Goal: Information Seeking & Learning: Learn about a topic

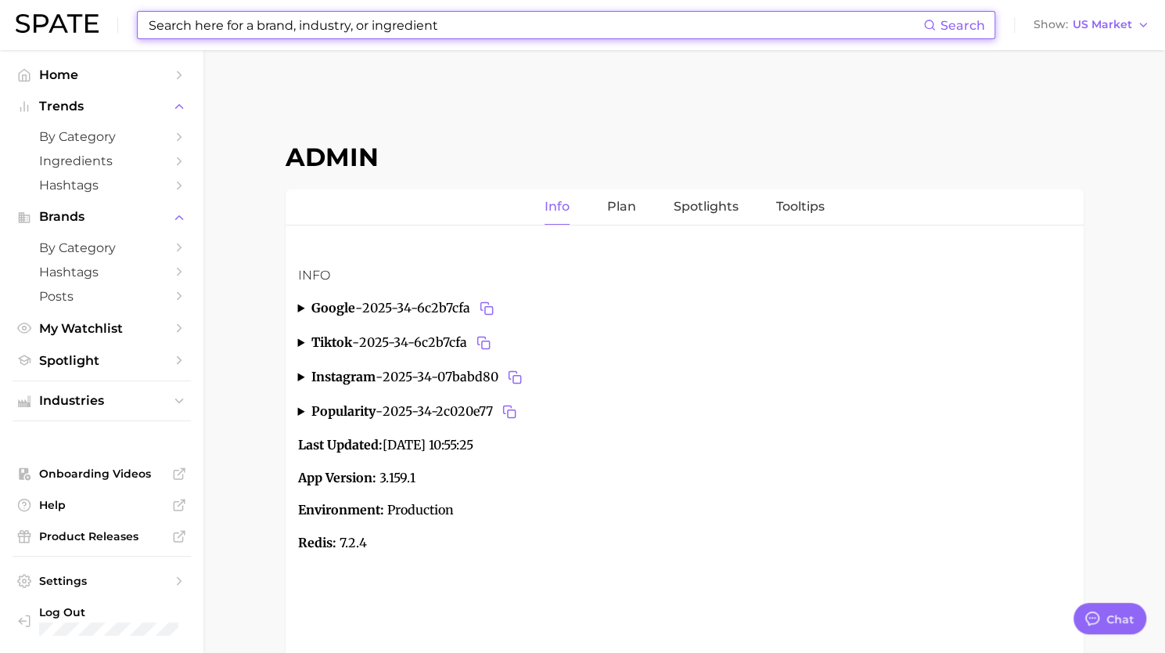
click at [426, 29] on input at bounding box center [535, 25] width 776 height 27
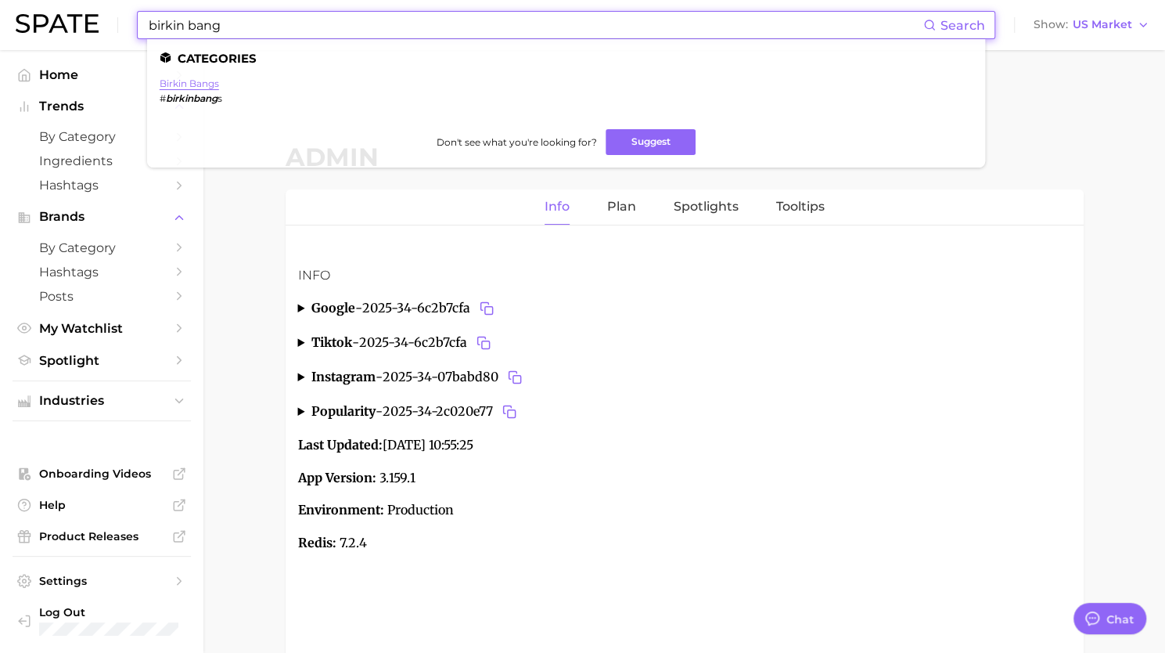
type input "birkin bang"
click at [204, 82] on link "birkin bangs" at bounding box center [189, 83] width 59 height 12
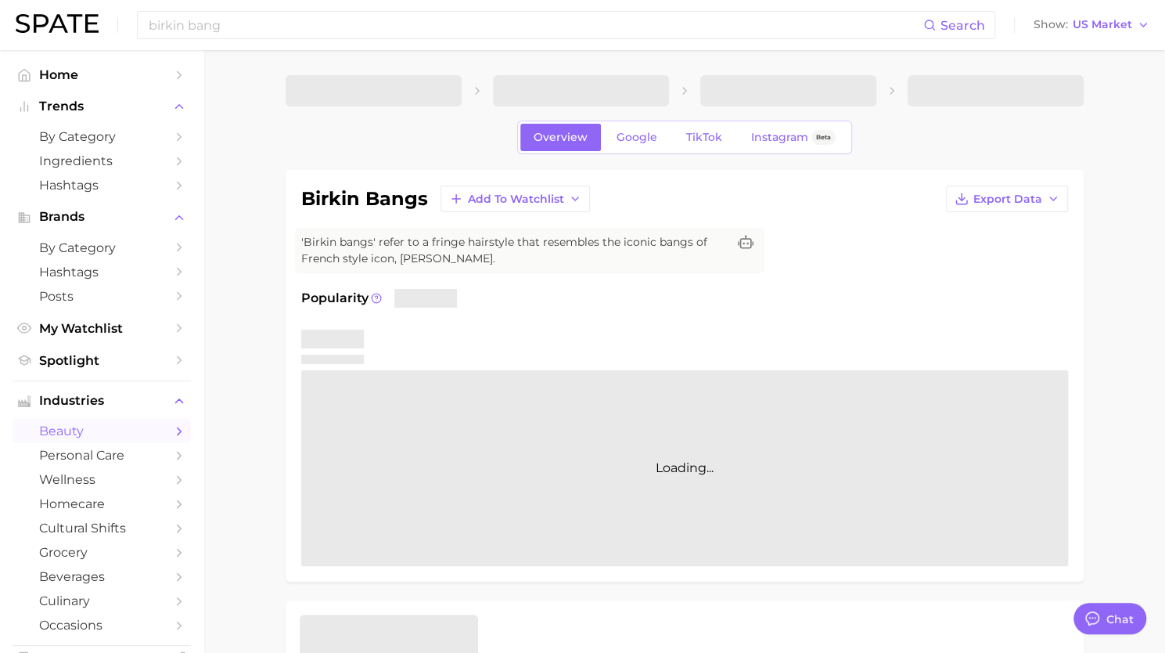
type textarea "x"
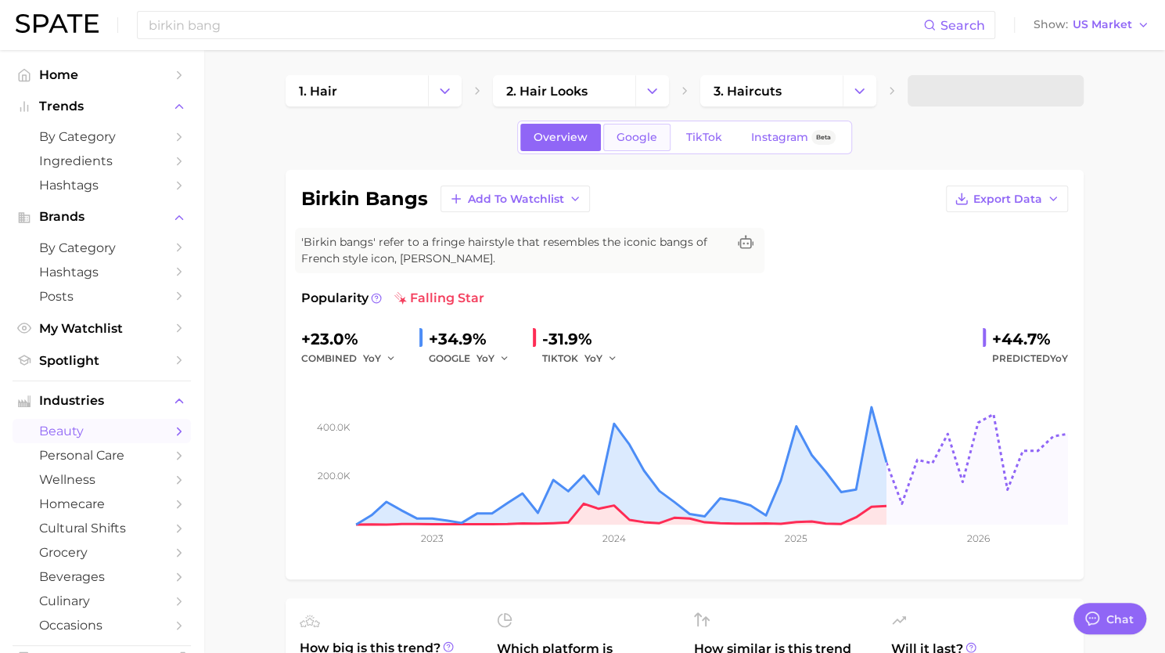
click at [638, 148] on link "Google" at bounding box center [636, 137] width 67 height 27
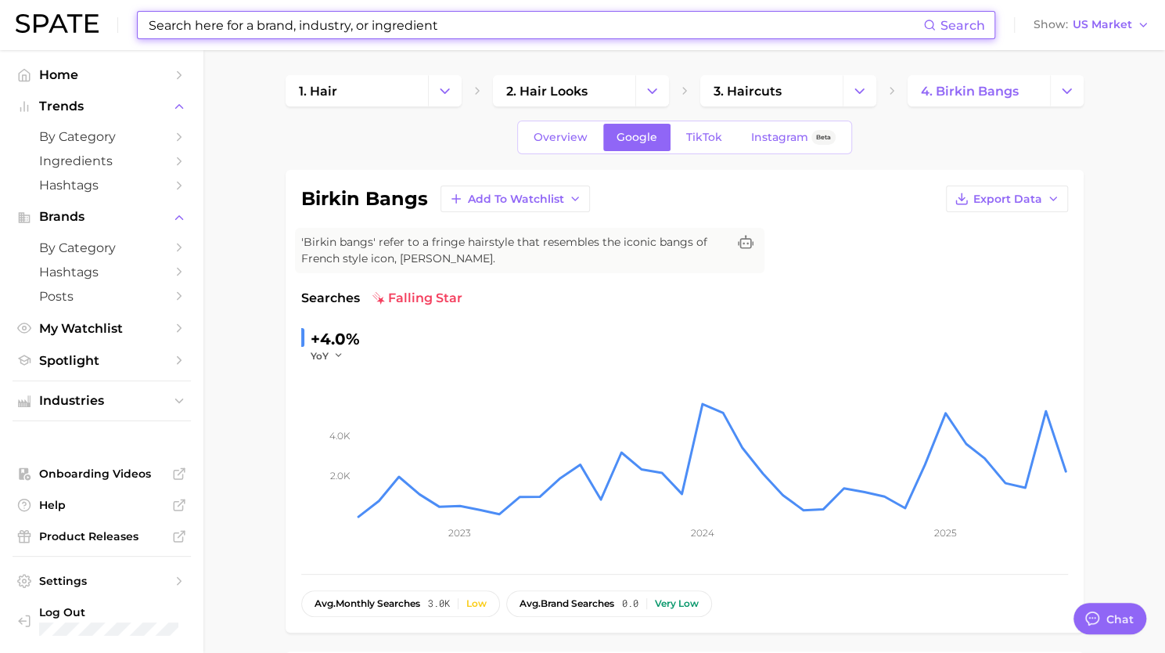
click at [272, 26] on input at bounding box center [535, 25] width 776 height 27
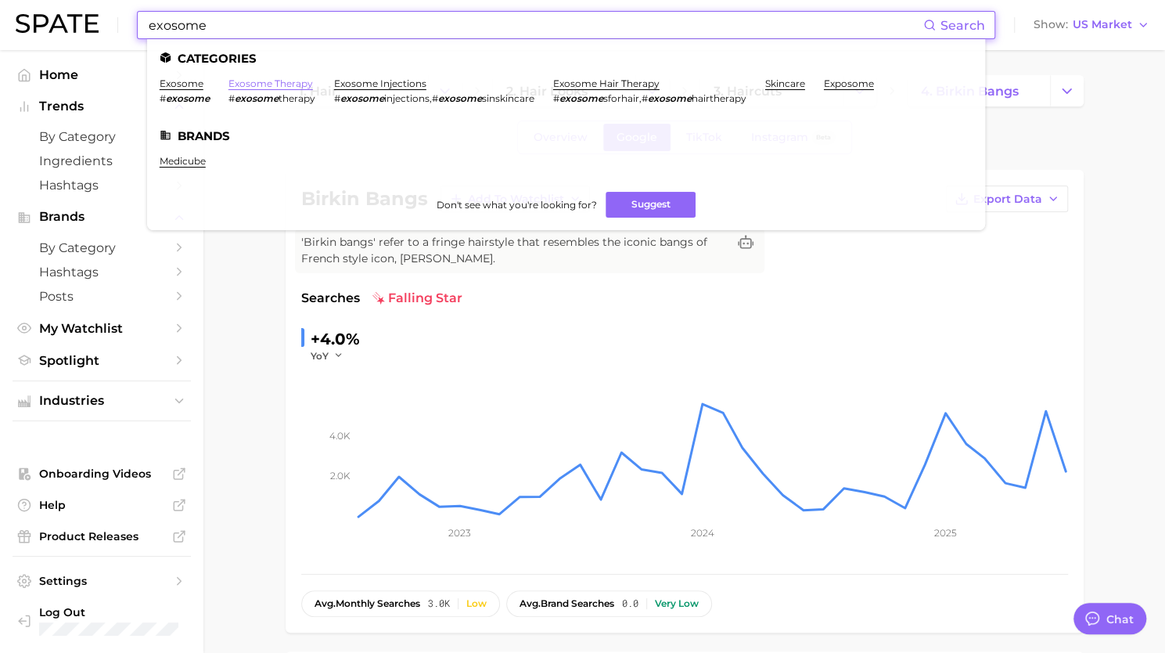
type input "exosome"
click at [285, 88] on link "exosome therapy" at bounding box center [270, 83] width 84 height 12
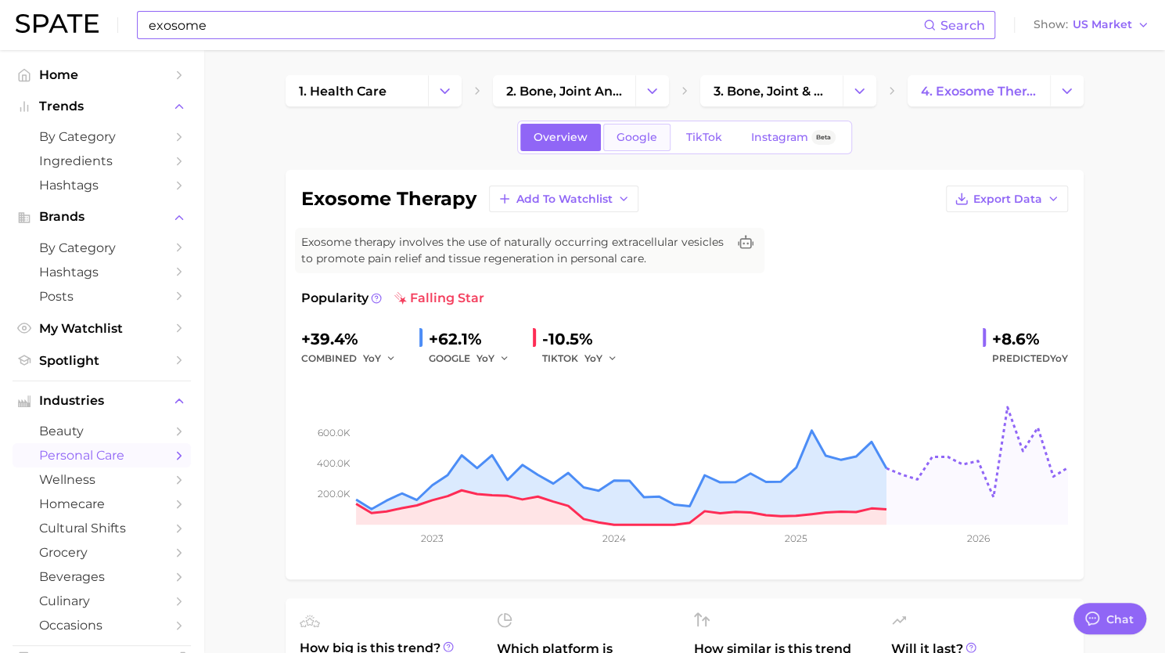
click at [654, 124] on link "Google" at bounding box center [636, 137] width 67 height 27
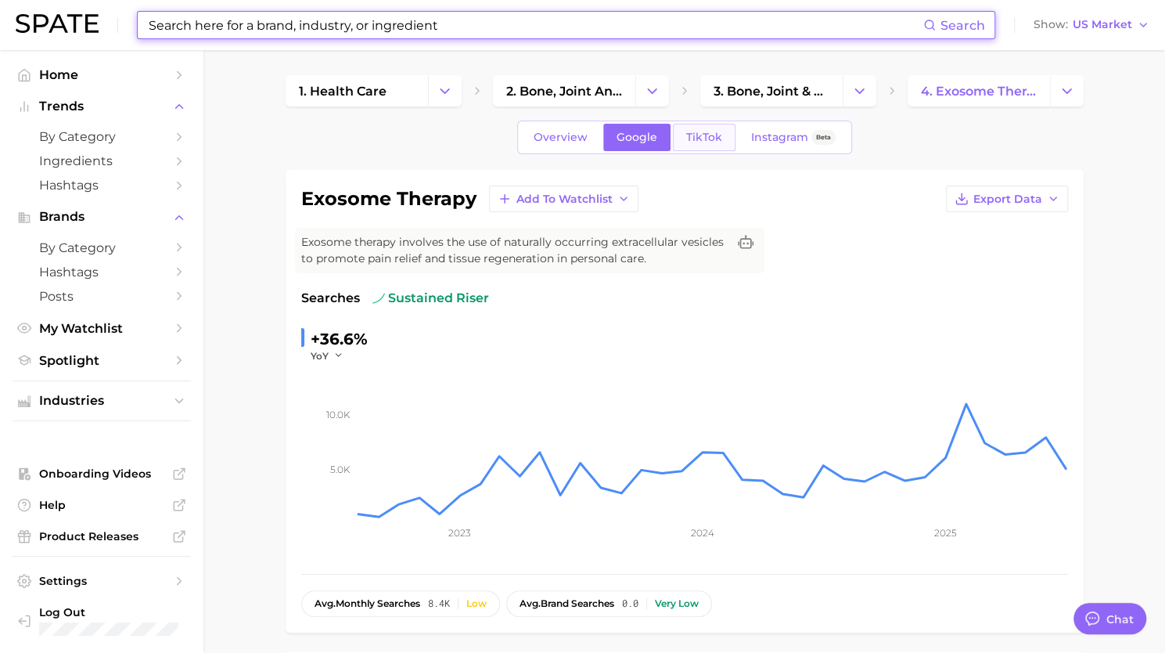
click at [696, 135] on span "TikTok" at bounding box center [704, 137] width 36 height 13
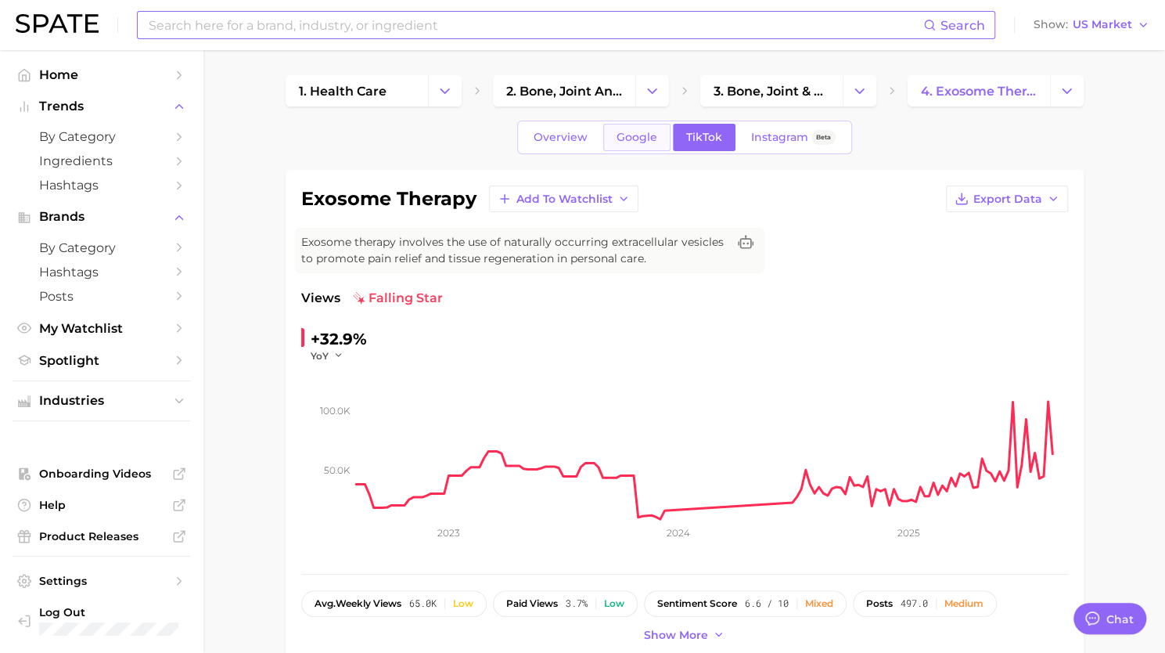
click at [639, 129] on link "Google" at bounding box center [636, 137] width 67 height 27
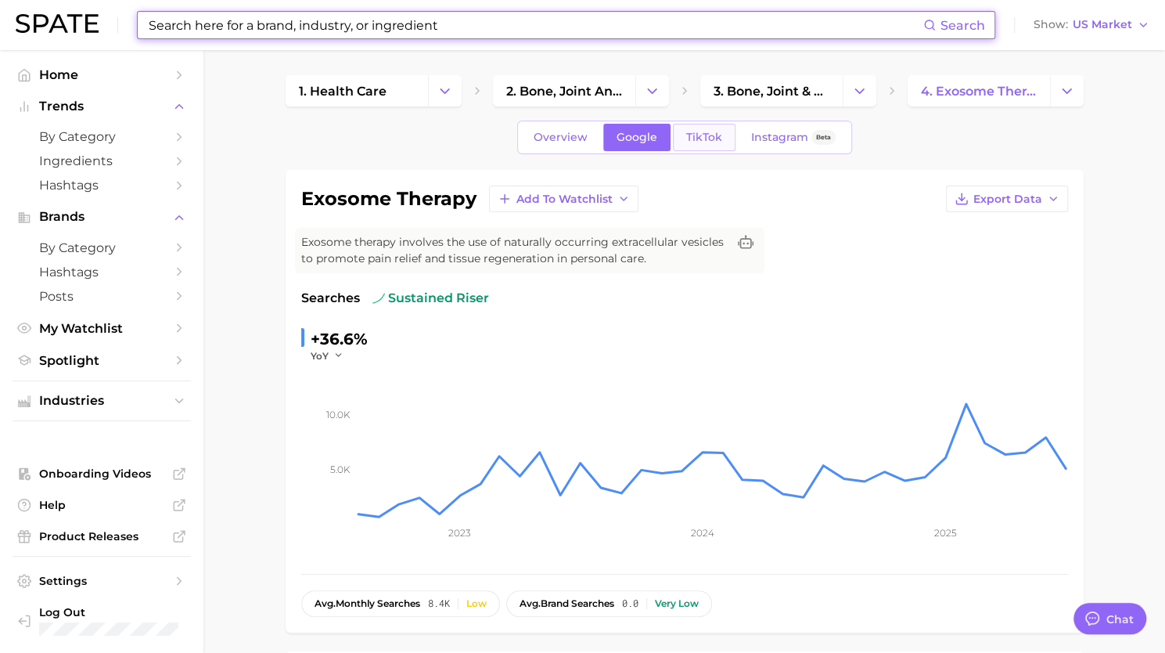
click at [696, 149] on link "TikTok" at bounding box center [704, 137] width 63 height 27
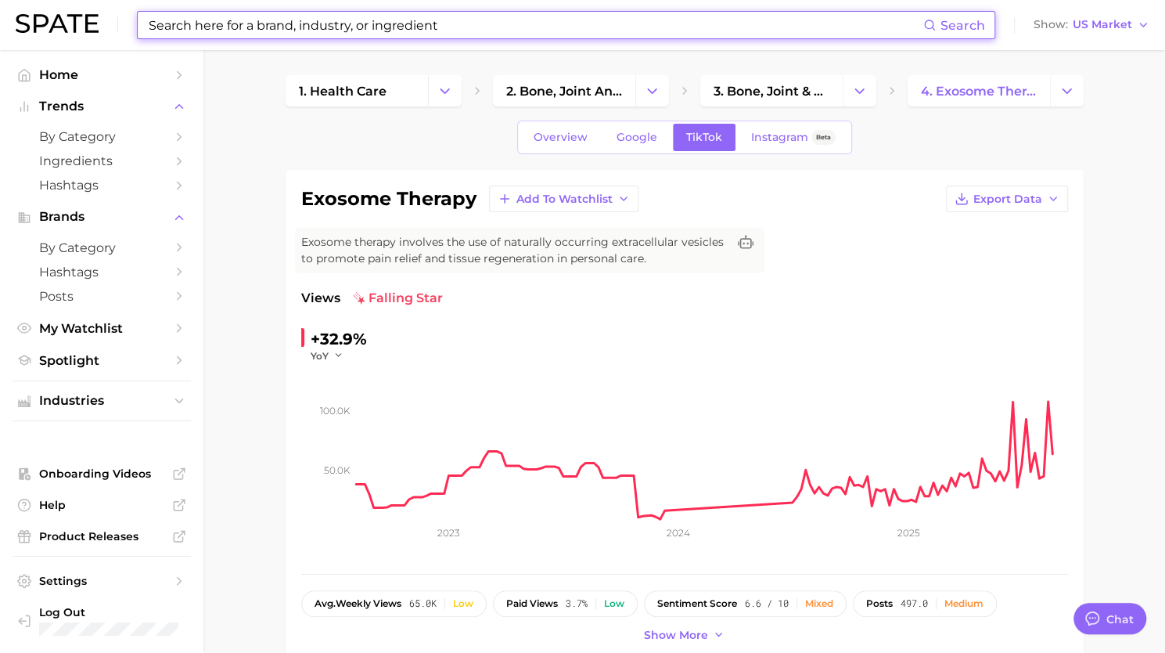
scroll to position [13, 0]
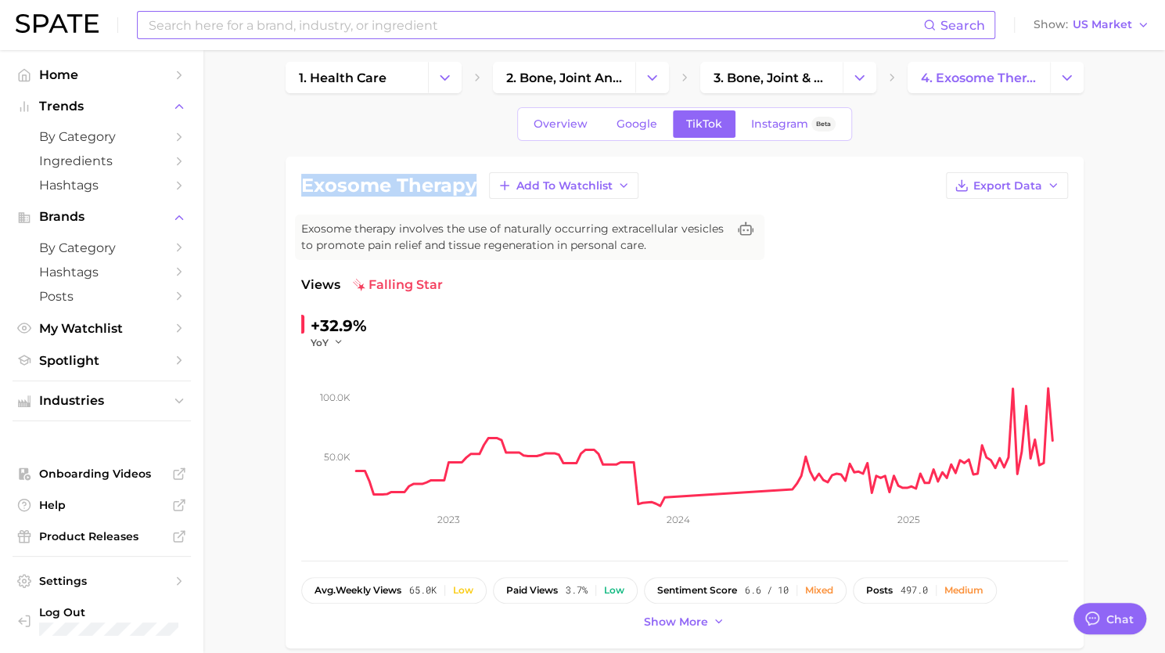
drag, startPoint x: 299, startPoint y: 182, endPoint x: 469, endPoint y: 184, distance: 170.6
click at [469, 184] on div "exosome therapy Add to Watchlist Export Data Exosome therapy involves the use o…" at bounding box center [685, 401] width 798 height 491
copy h1 "exosome therapy"
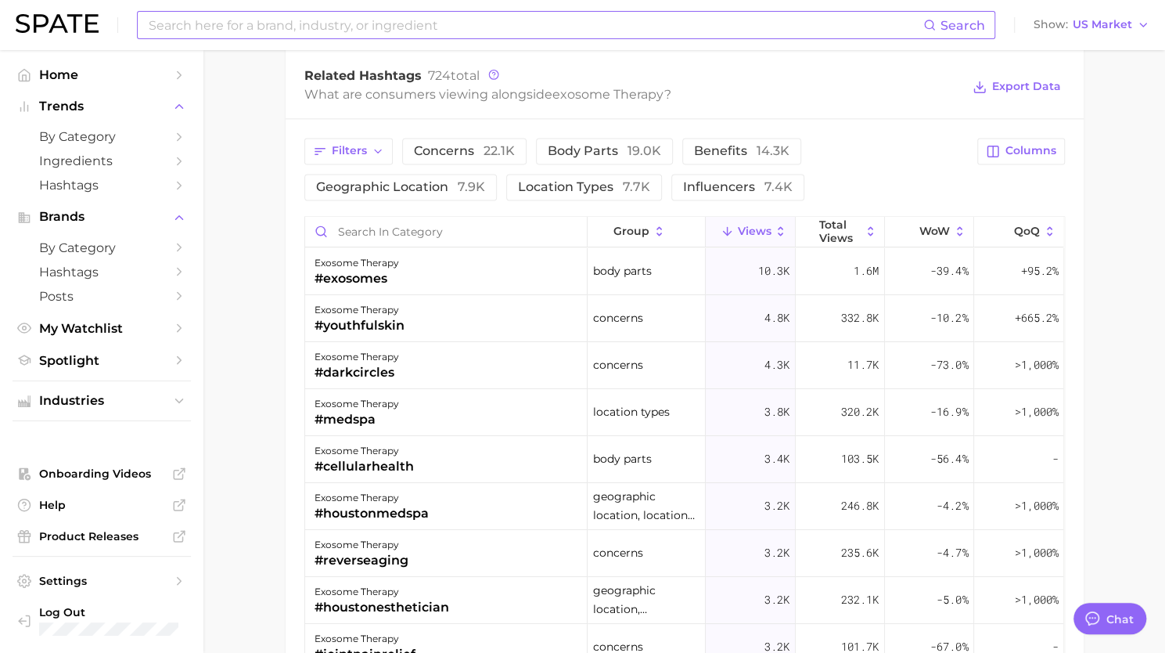
scroll to position [1221, 0]
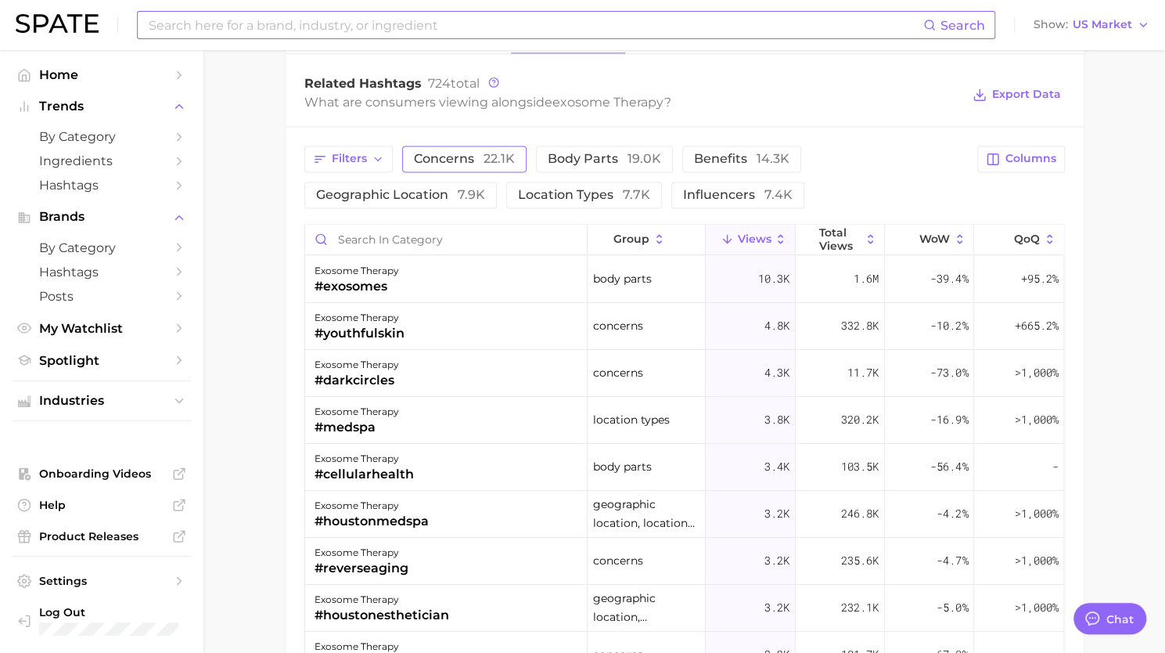
click at [450, 156] on span "concerns 22.1k" at bounding box center [464, 159] width 101 height 13
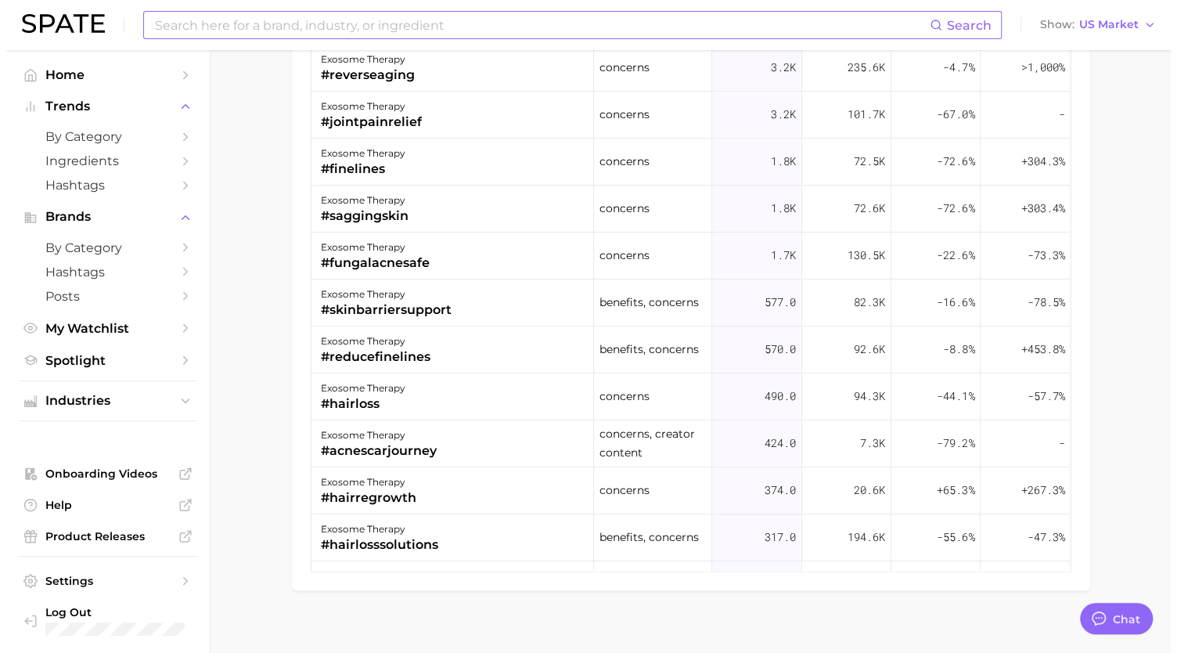
scroll to position [1530, 0]
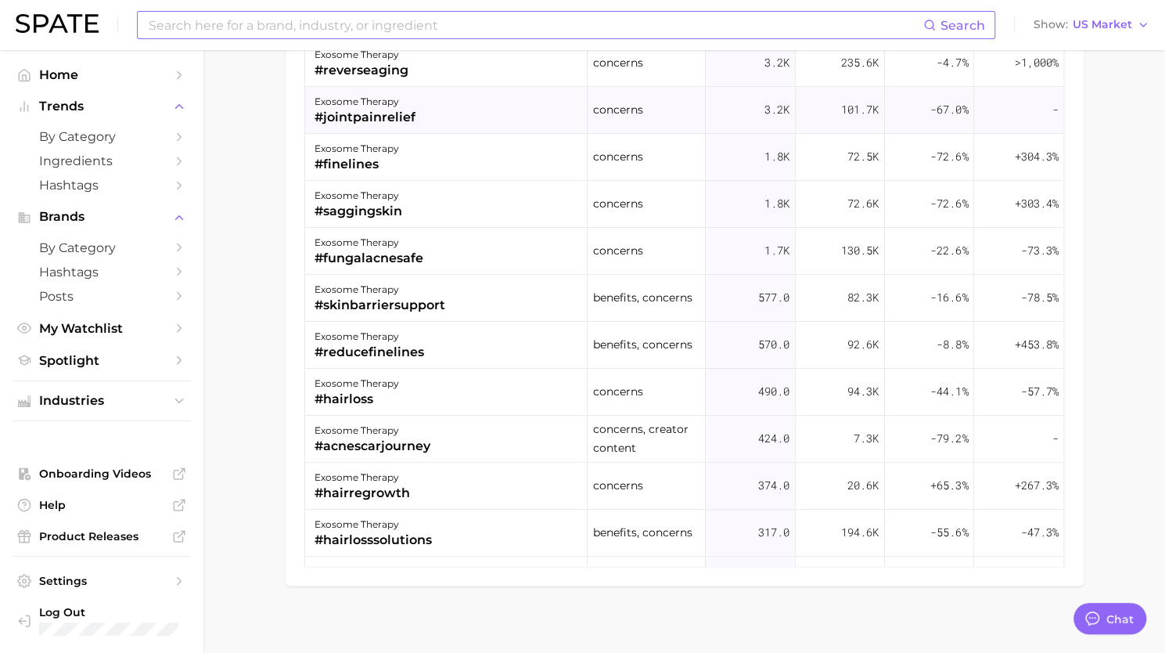
click at [431, 113] on div "exosome therapy #jointpainrelief" at bounding box center [446, 110] width 282 height 47
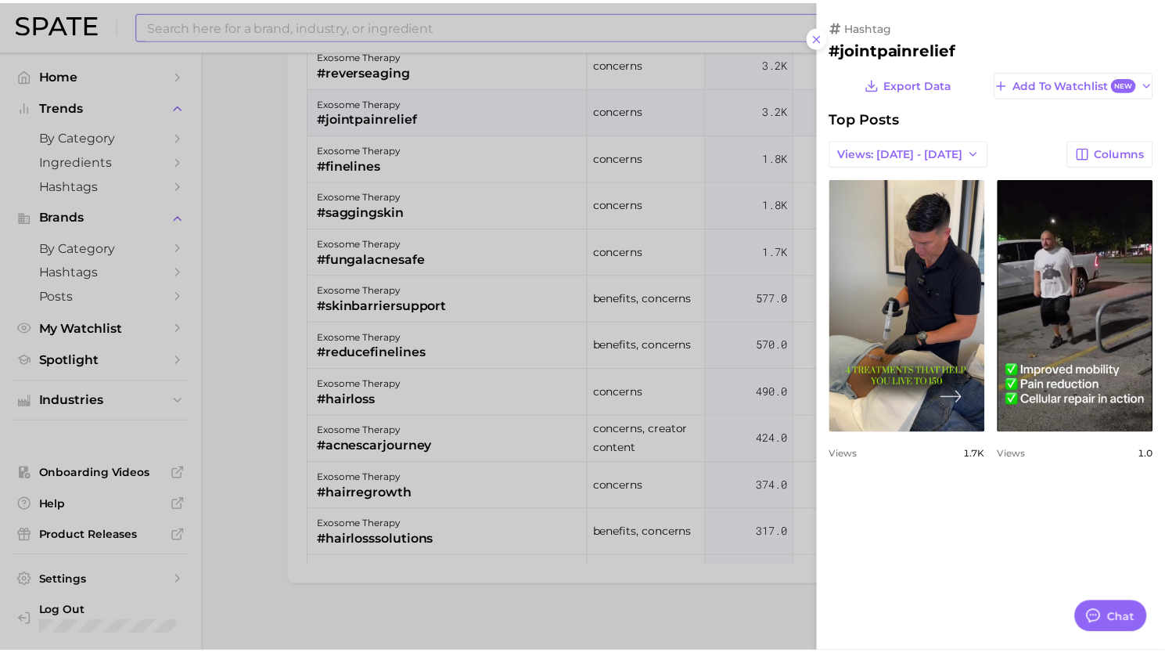
scroll to position [0, 0]
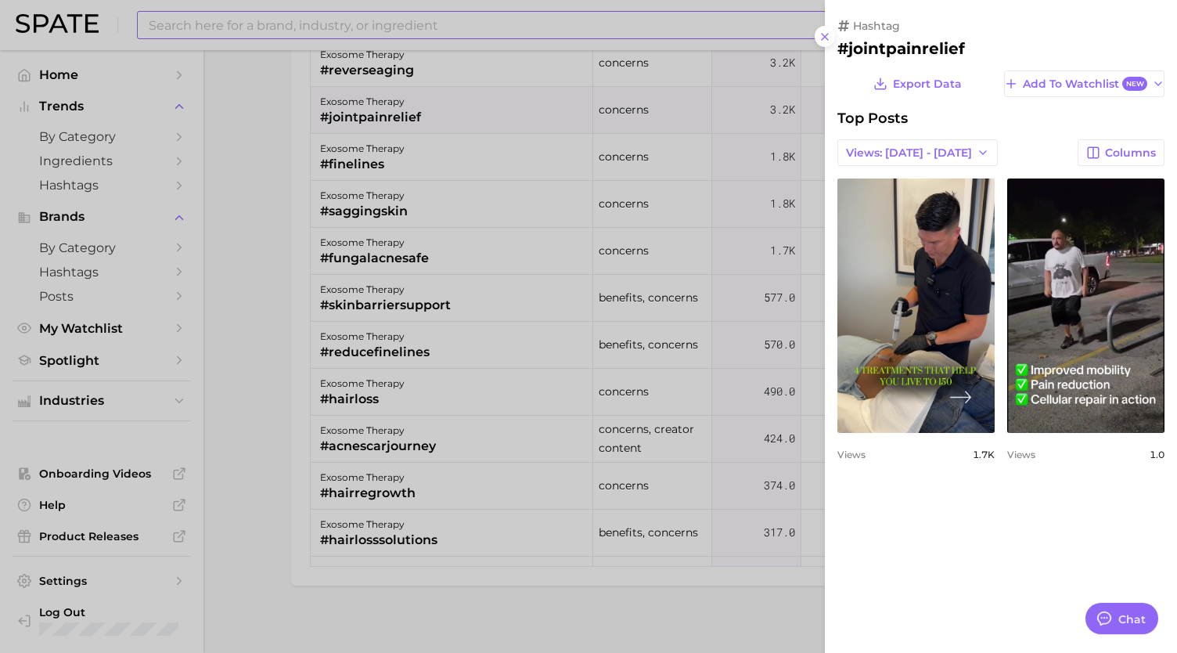
click at [413, 203] on div at bounding box center [588, 326] width 1177 height 653
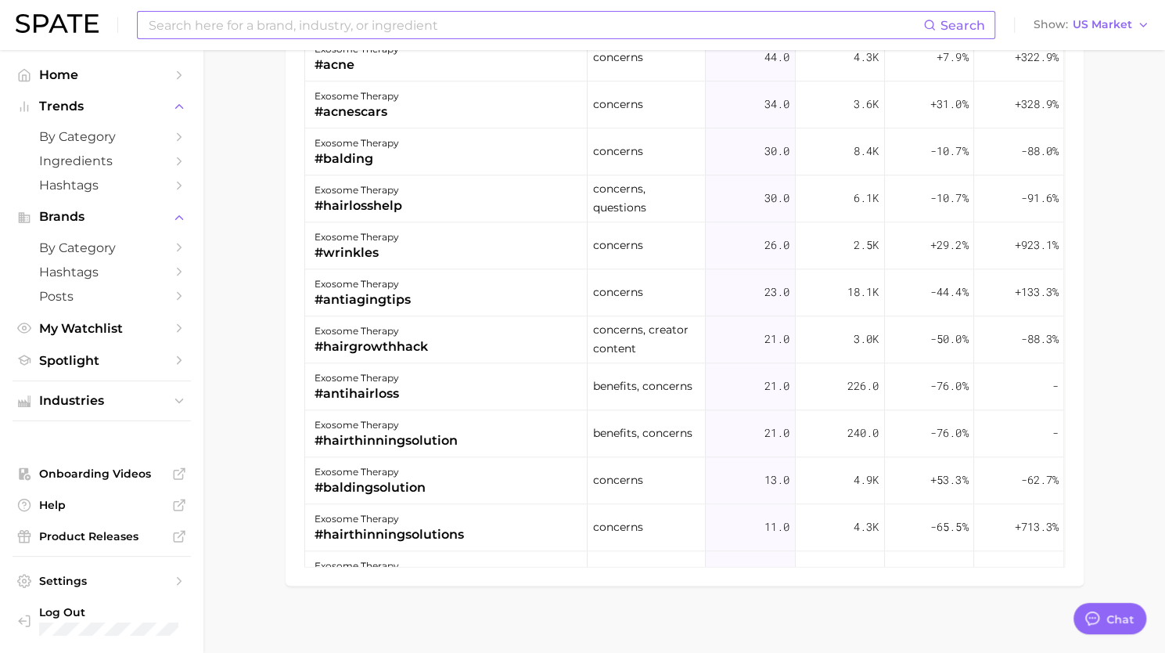
scroll to position [1010, 0]
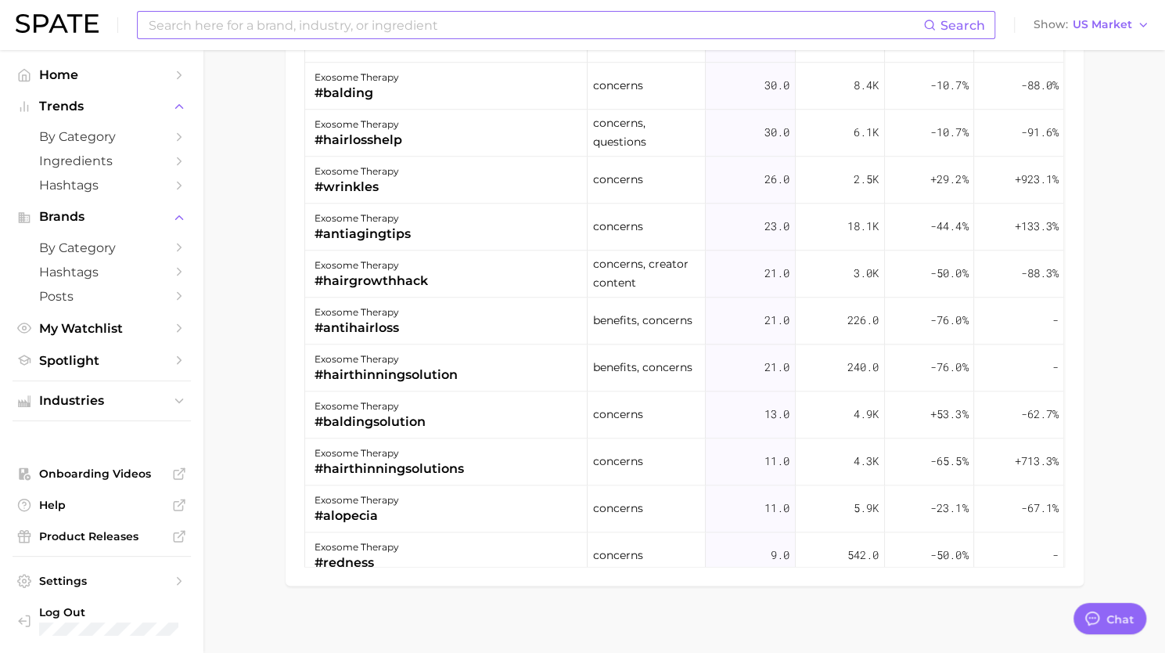
click at [293, 25] on input at bounding box center [535, 25] width 776 height 27
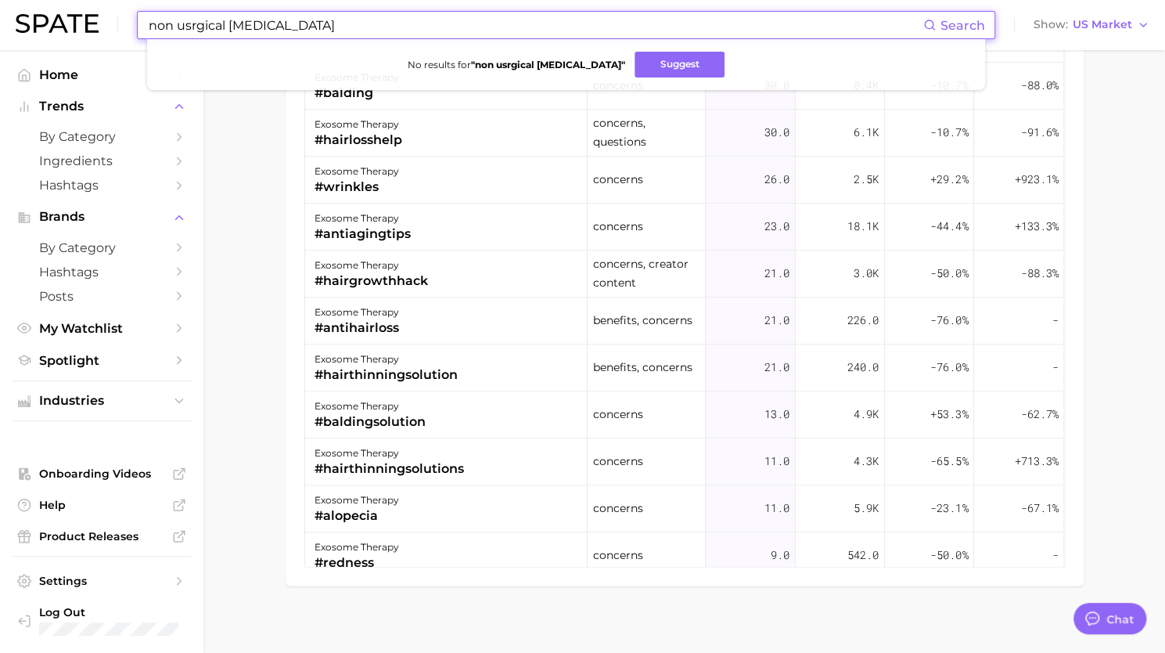
click at [198, 27] on input "non usrgical [MEDICAL_DATA]" at bounding box center [535, 25] width 776 height 27
click at [183, 27] on input "non usrgical [MEDICAL_DATA]" at bounding box center [535, 25] width 776 height 27
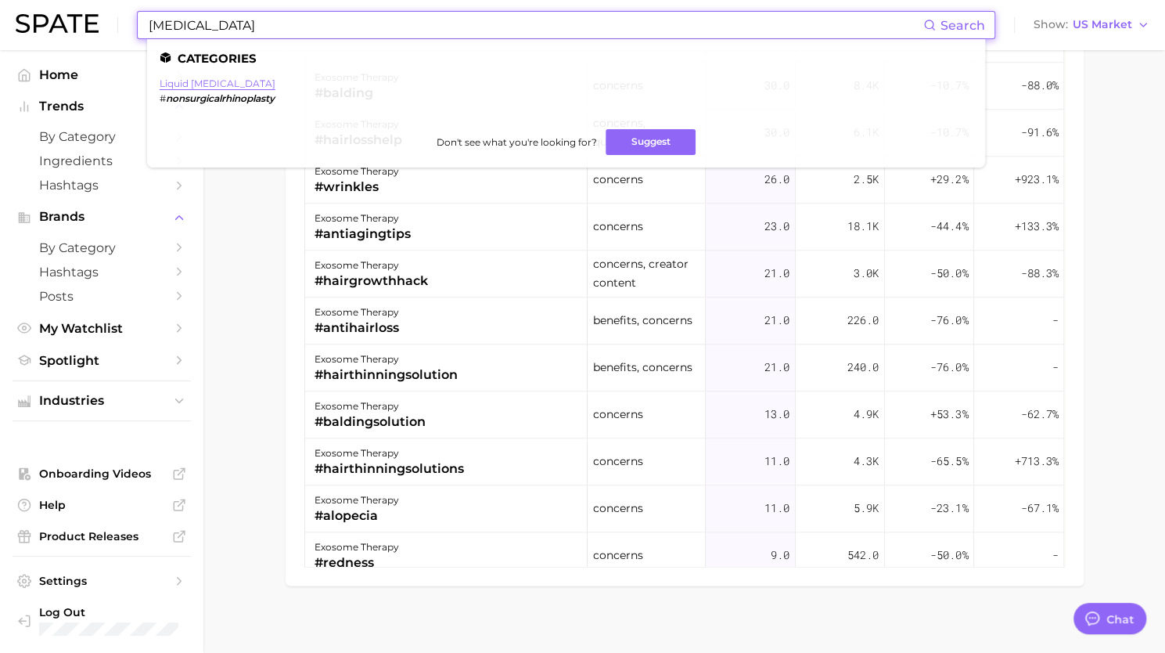
type input "[MEDICAL_DATA]"
click at [207, 84] on link "liquid [MEDICAL_DATA]" at bounding box center [218, 83] width 116 height 12
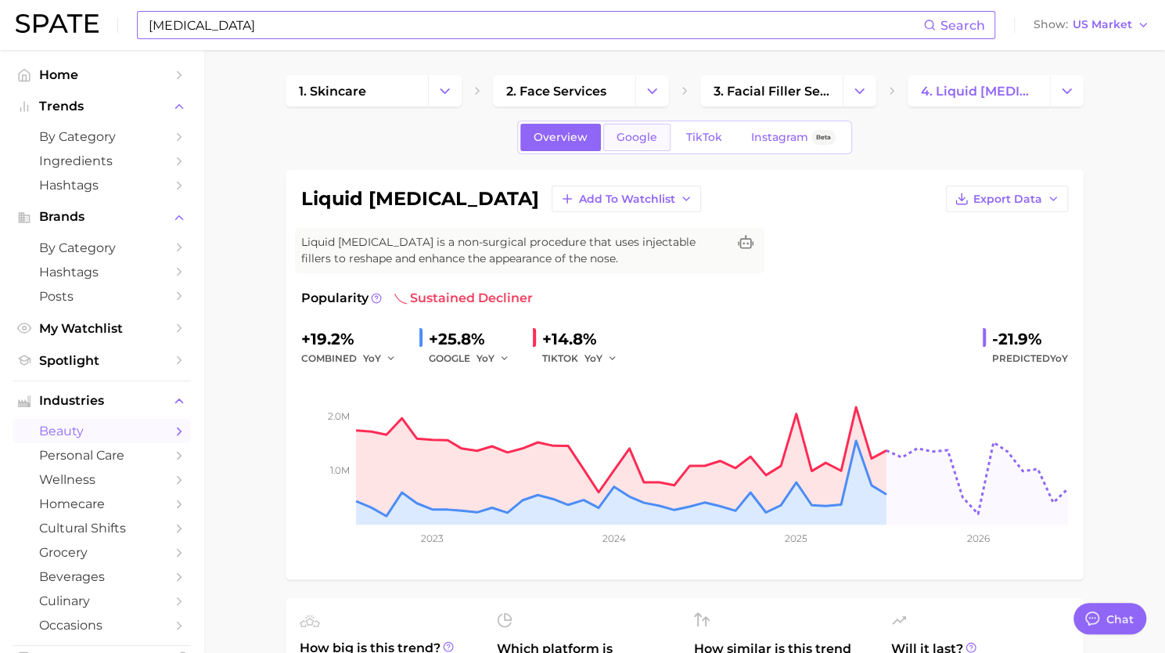
click at [636, 131] on span "Google" at bounding box center [637, 137] width 41 height 13
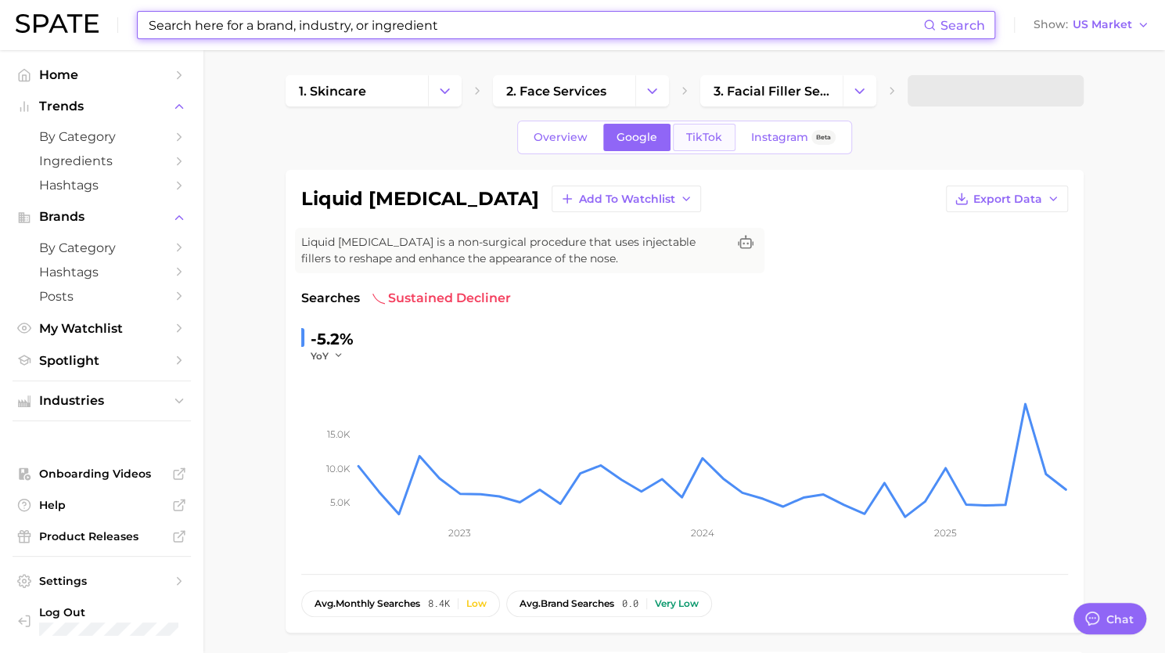
click at [695, 135] on span "TikTok" at bounding box center [704, 137] width 36 height 13
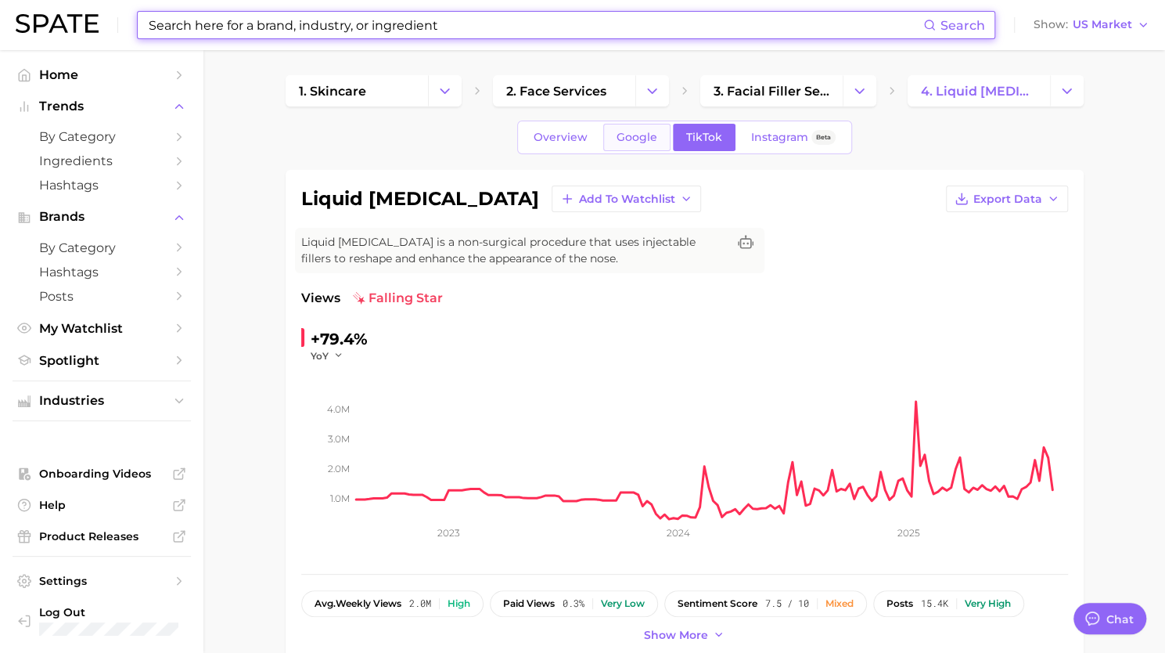
click at [646, 137] on span "Google" at bounding box center [637, 137] width 41 height 13
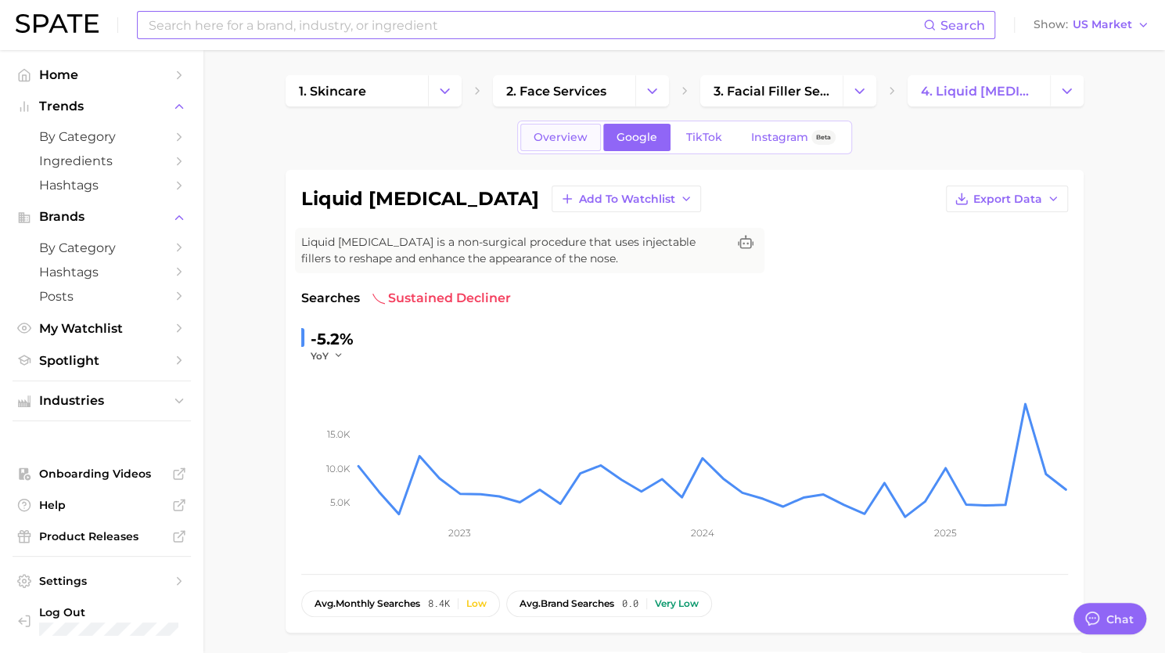
click at [555, 137] on span "Overview" at bounding box center [561, 137] width 54 height 13
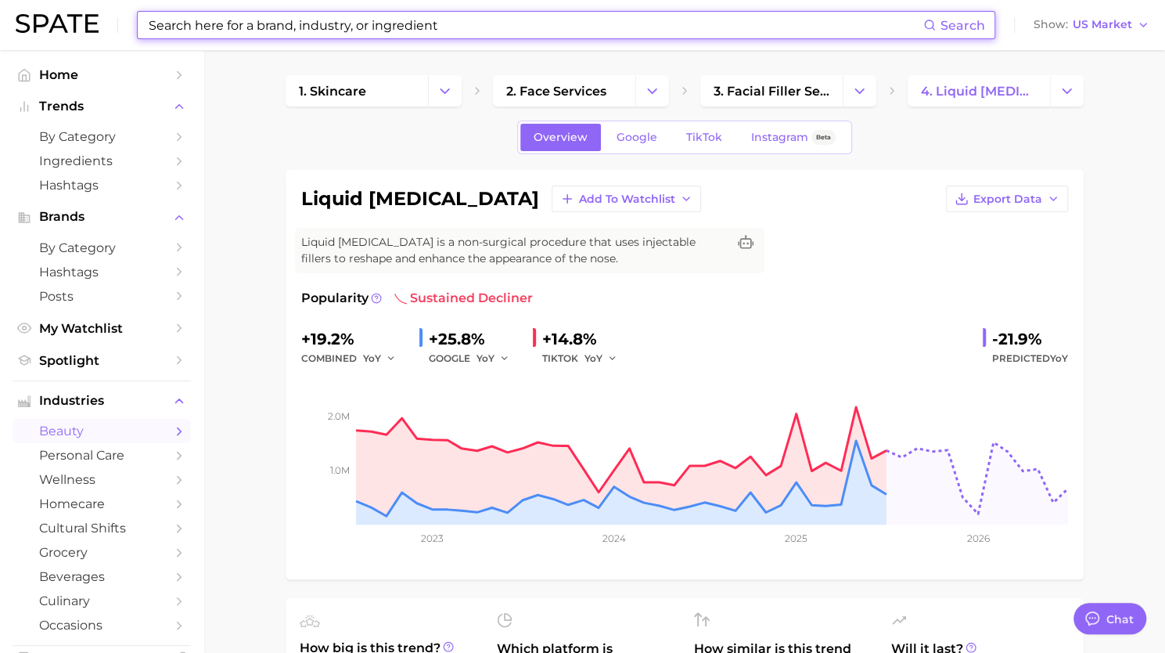
click at [703, 17] on input at bounding box center [535, 25] width 776 height 27
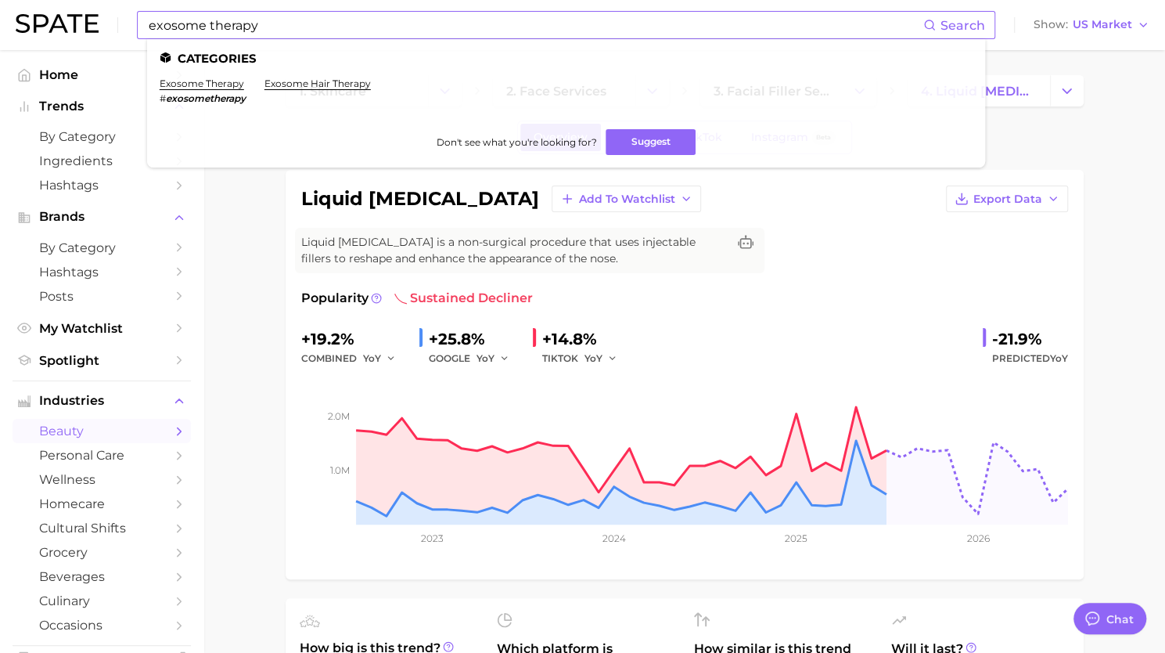
click at [201, 77] on ul "Categories exosome therapy # exosometherapy exosome hair therapy Don't see what…" at bounding box center [566, 103] width 838 height 128
click at [203, 84] on link "exosome therapy" at bounding box center [202, 83] width 84 height 12
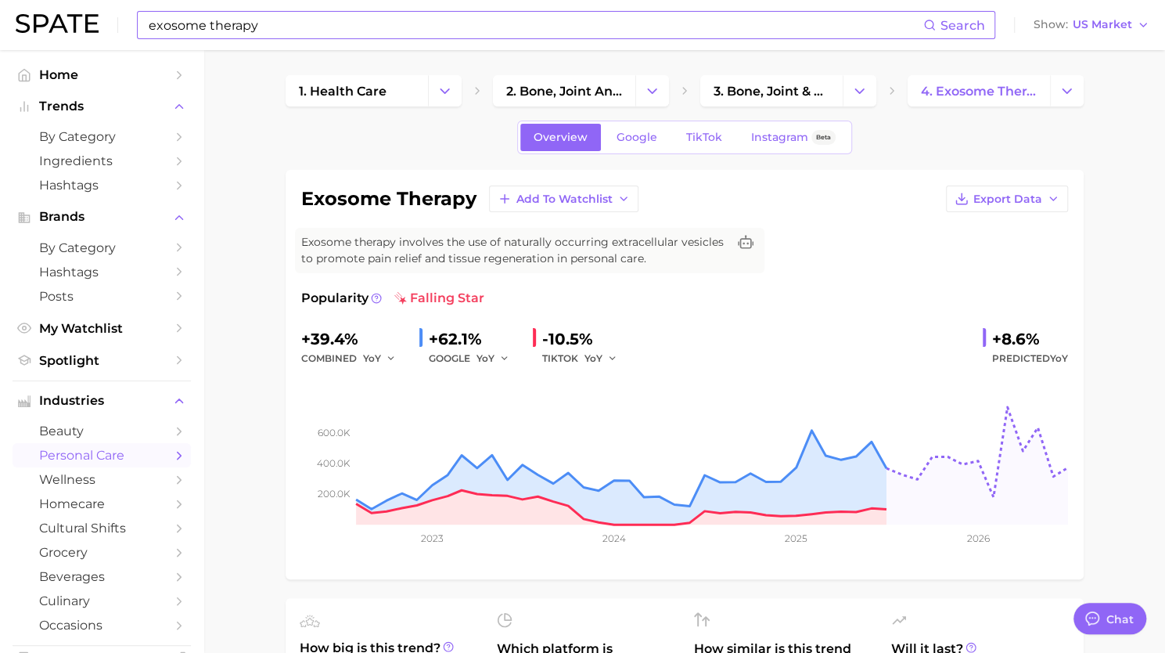
click at [224, 26] on input "exosome therapy" at bounding box center [535, 25] width 776 height 27
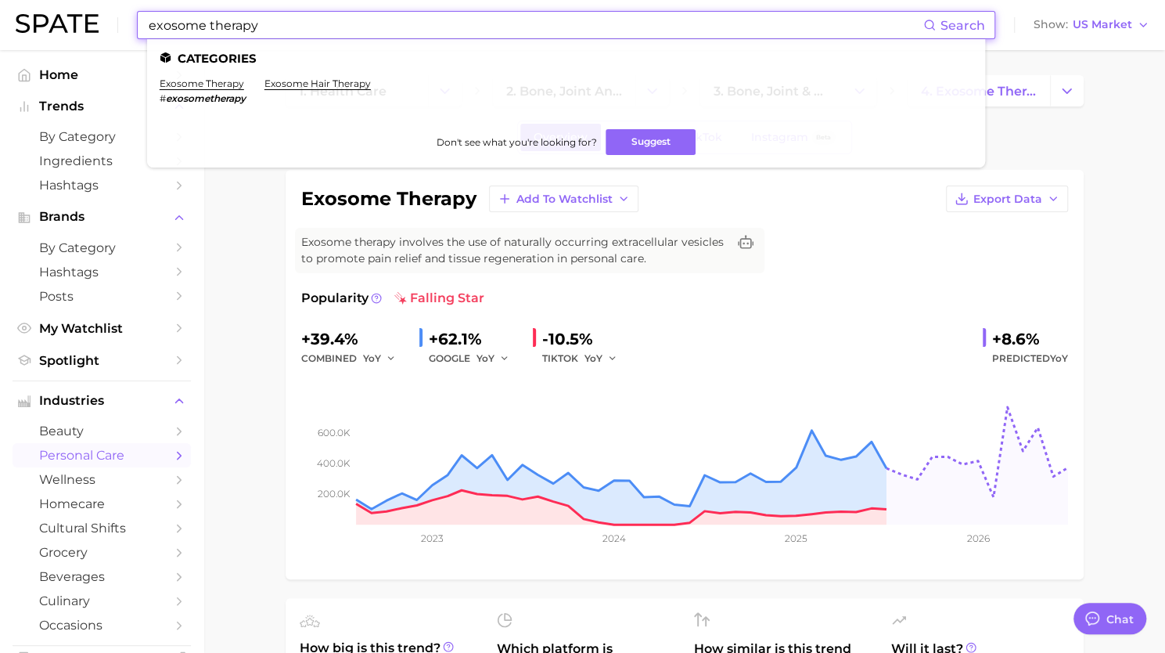
click at [224, 26] on input "exosome therapy" at bounding box center [535, 25] width 776 height 27
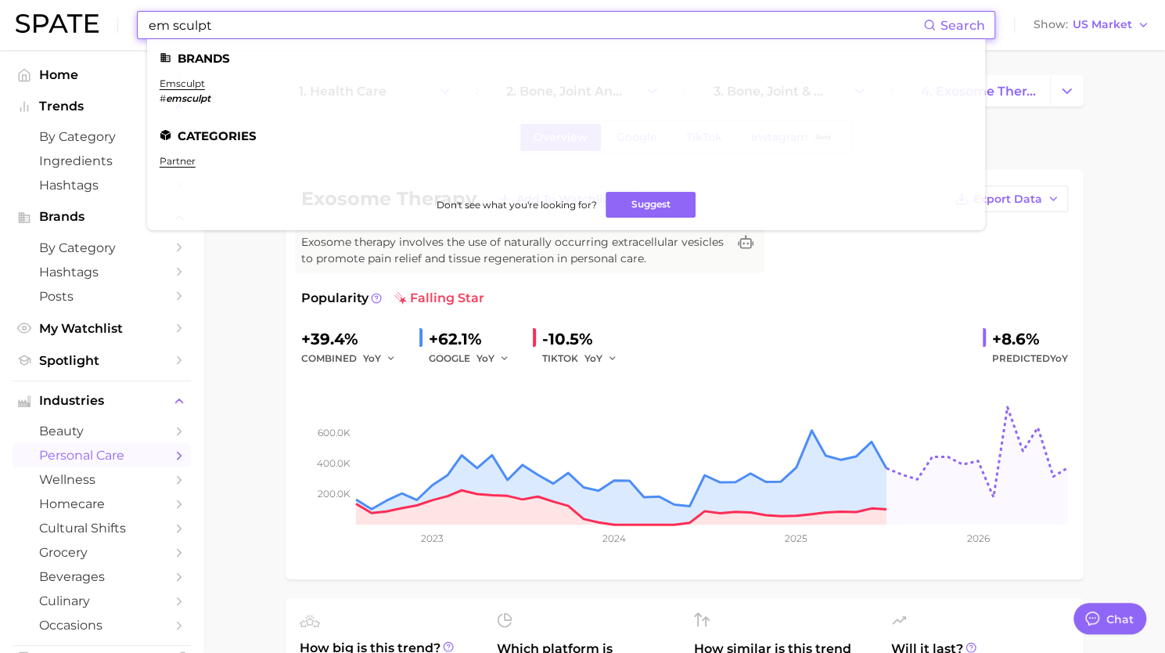
click at [253, 34] on input "em sculpt" at bounding box center [535, 25] width 776 height 27
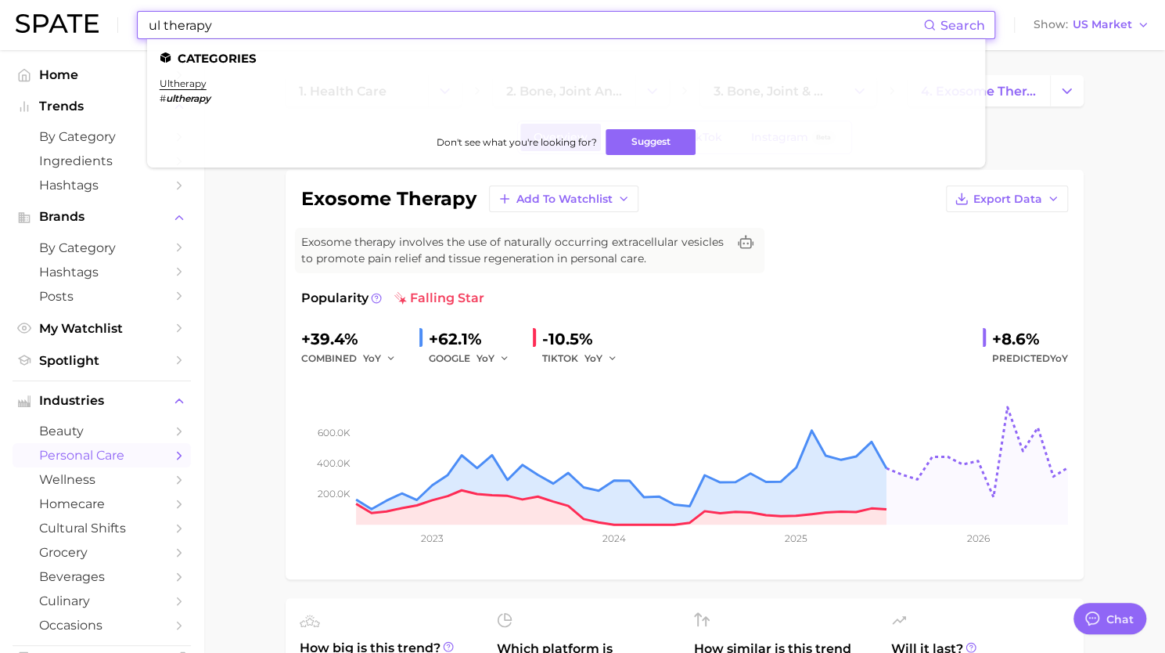
click at [240, 23] on input "ul therapy" at bounding box center [535, 25] width 776 height 27
click at [272, 30] on input "potenza" at bounding box center [535, 25] width 776 height 27
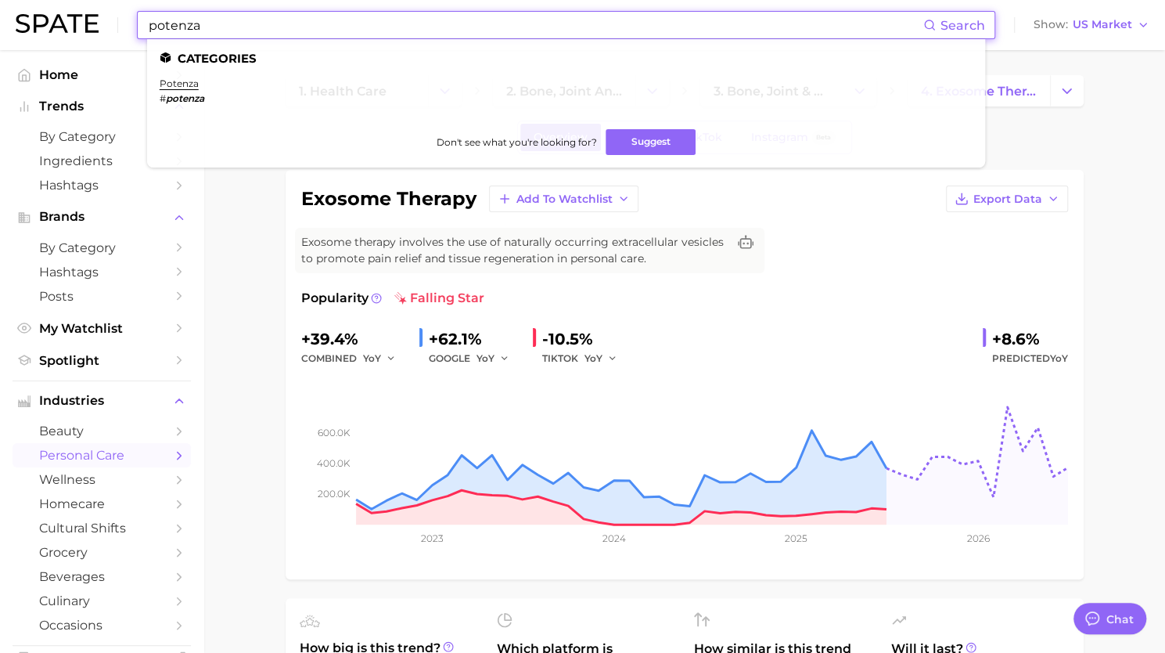
click at [272, 30] on input "potenza" at bounding box center [535, 25] width 776 height 27
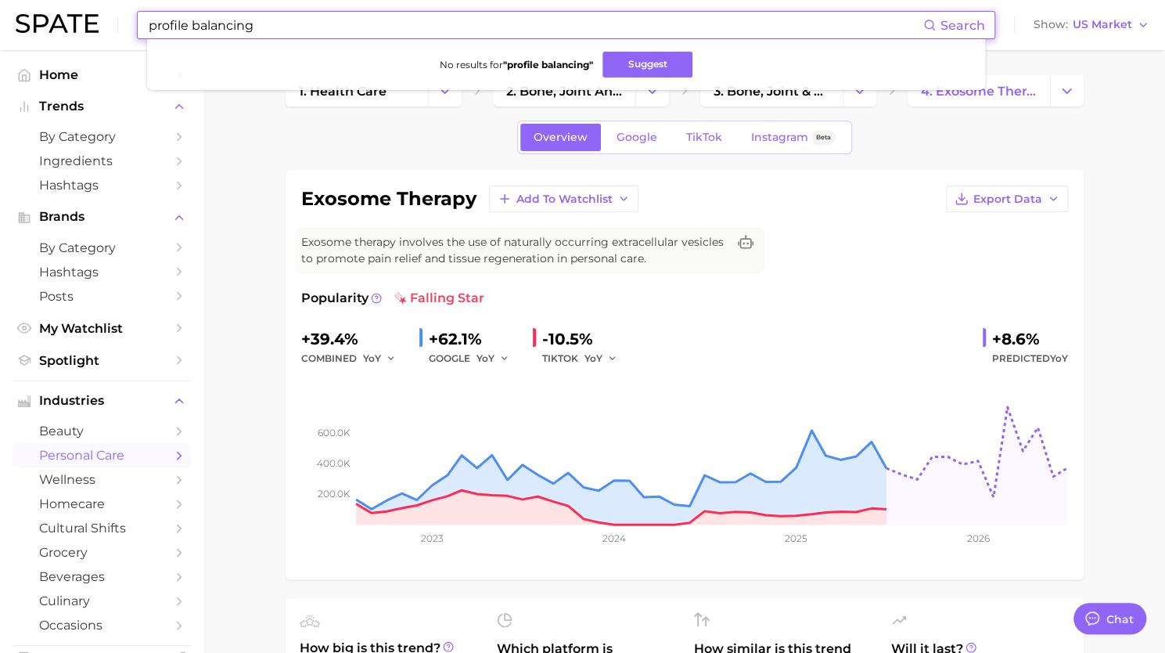
drag, startPoint x: 272, startPoint y: 30, endPoint x: 137, endPoint y: 23, distance: 135.5
click at [137, 23] on div "profile balancing Search No results for " profile balancing " Suggest" at bounding box center [566, 25] width 858 height 28
click at [203, 21] on input "profile balancing" at bounding box center [535, 25] width 776 height 27
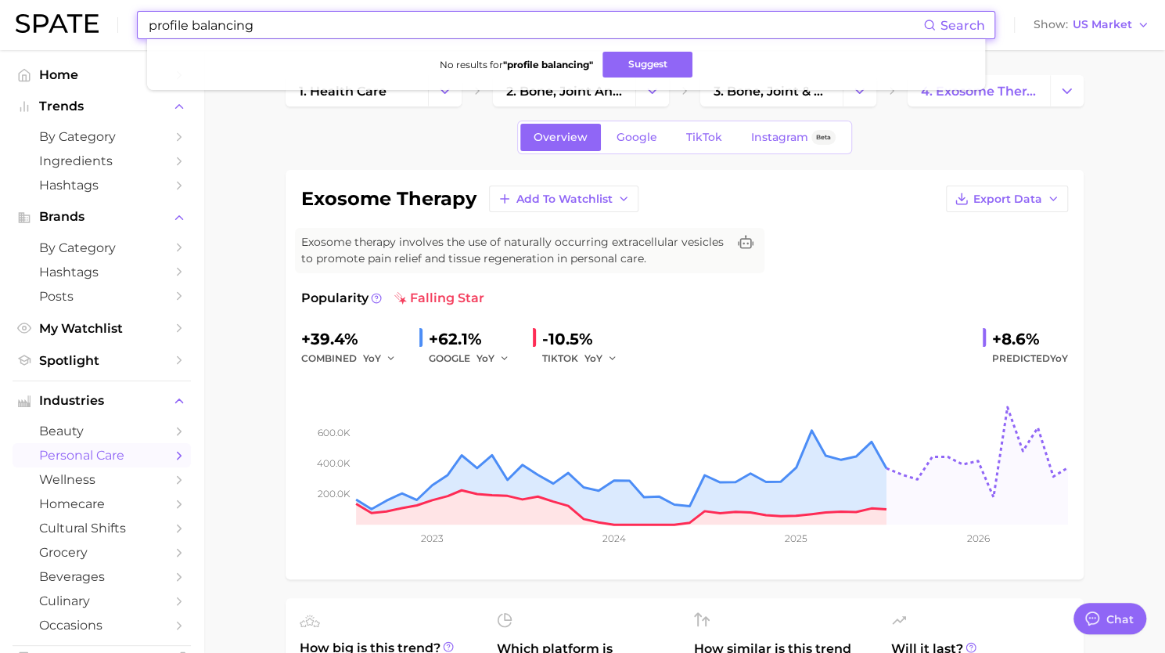
paste input "oplasty"
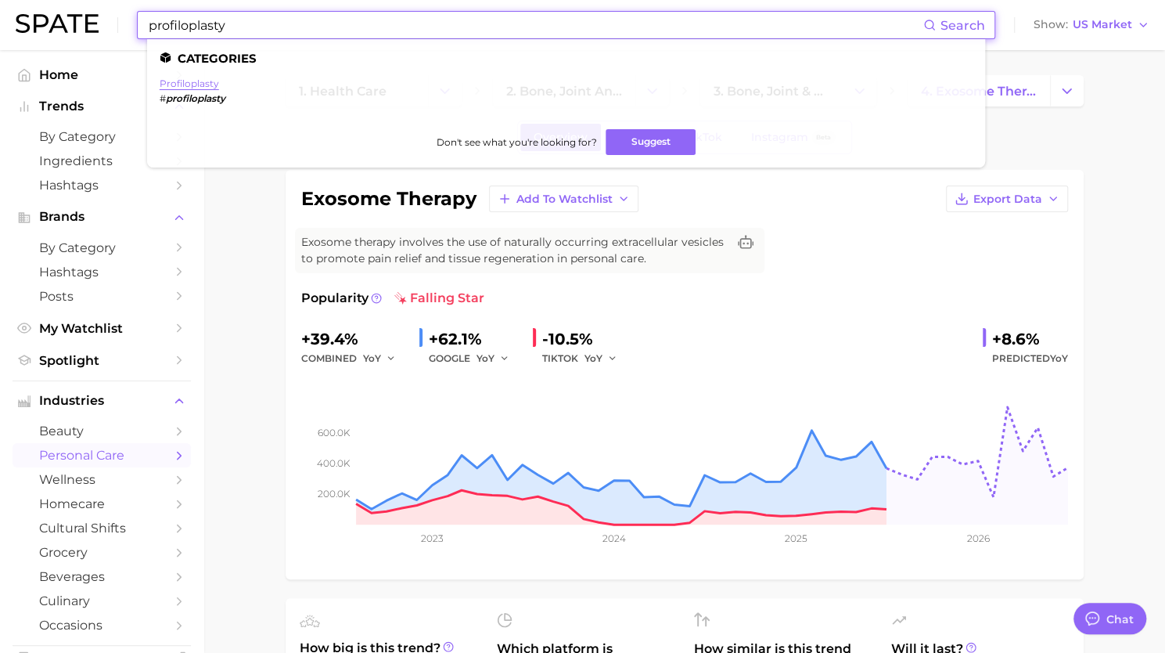
type input "profiloplasty"
click at [185, 80] on link "profiloplasty" at bounding box center [189, 83] width 59 height 12
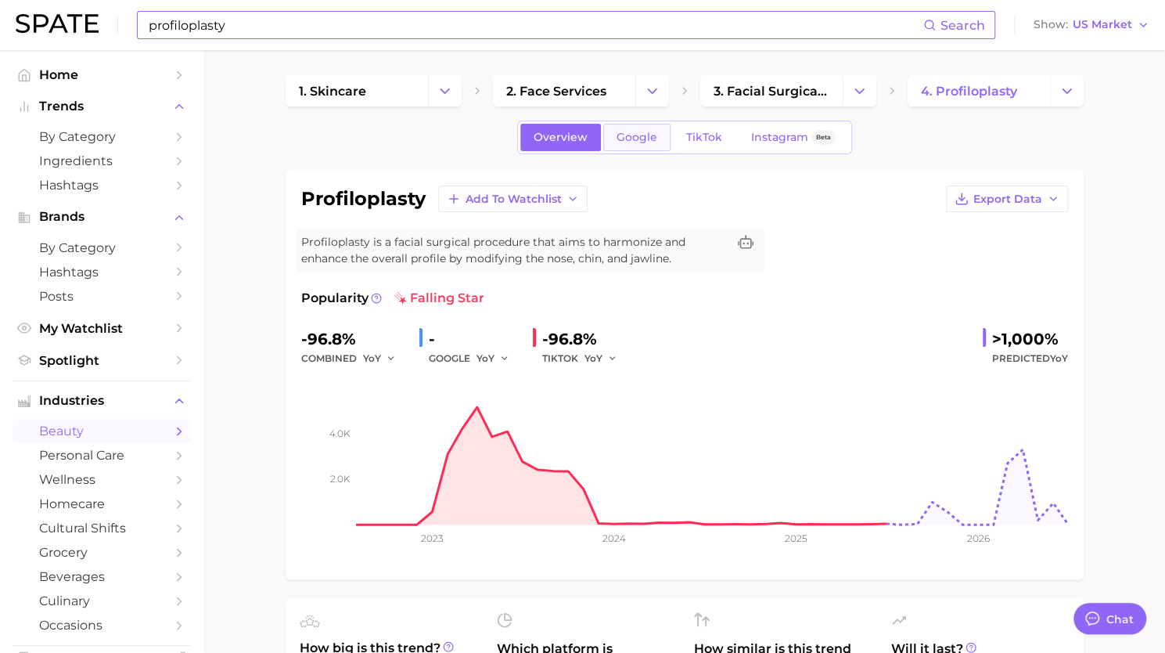
click at [634, 143] on link "Google" at bounding box center [636, 137] width 67 height 27
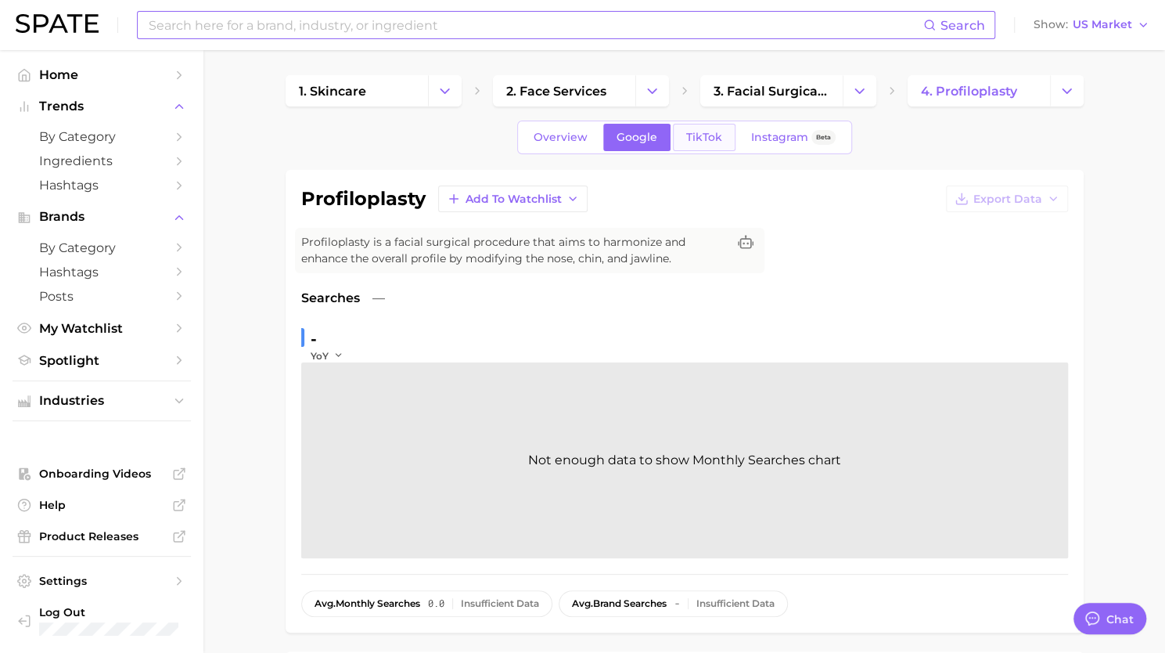
click at [706, 142] on span "TikTok" at bounding box center [704, 137] width 36 height 13
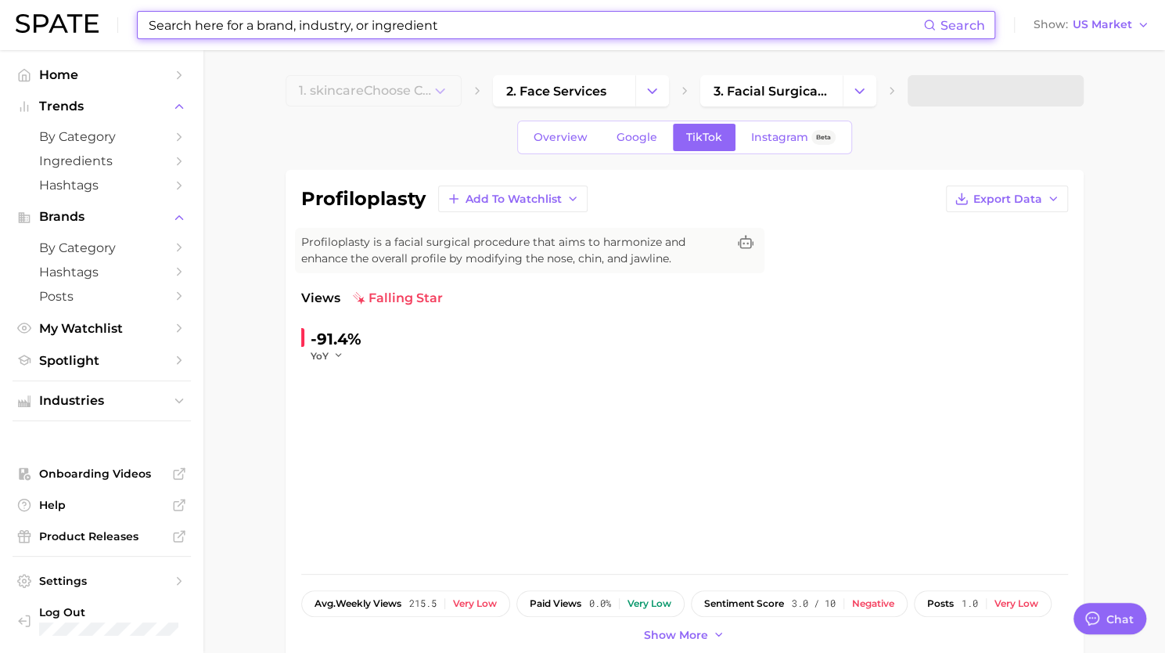
type textarea "x"
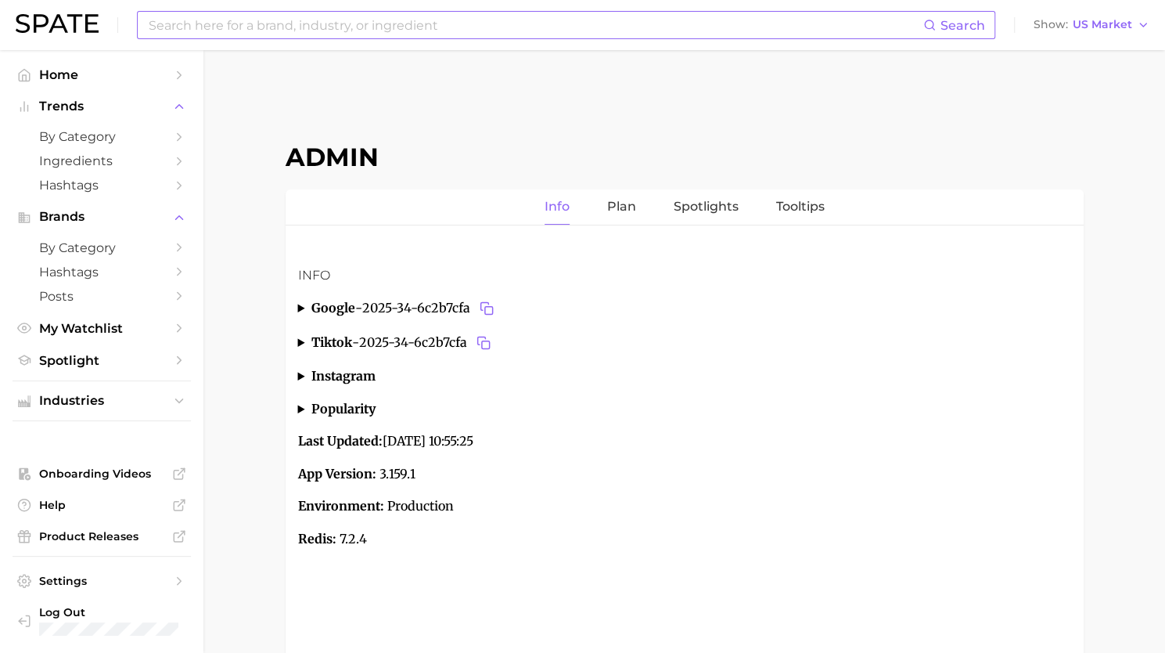
click at [330, 23] on input at bounding box center [535, 25] width 776 height 27
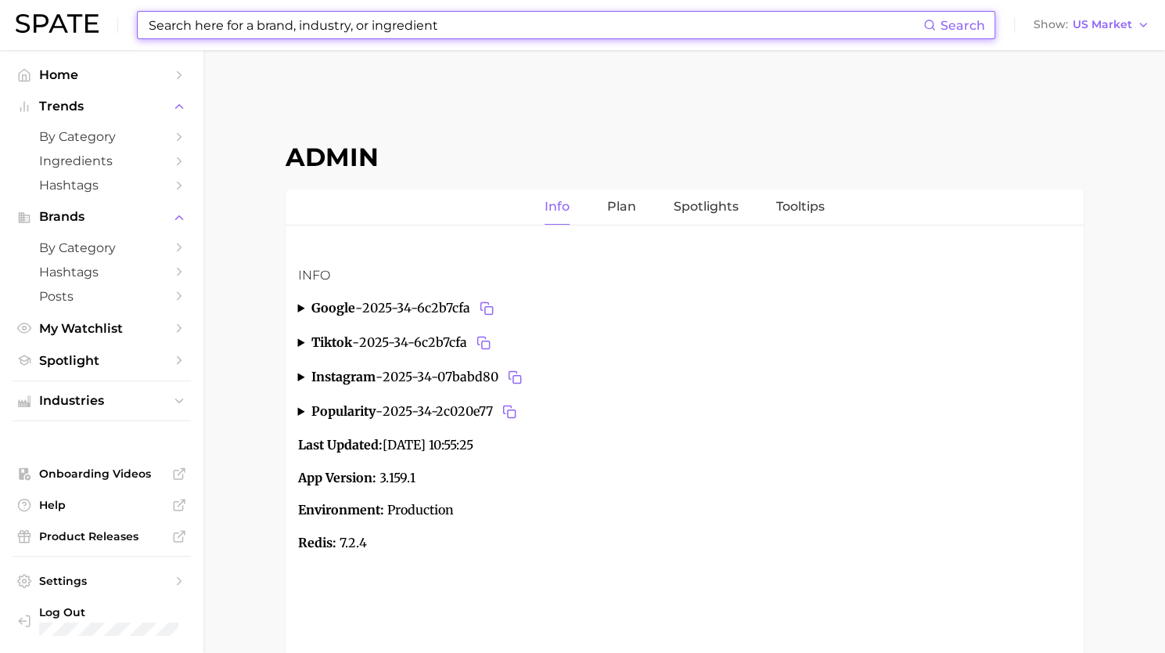
paste input "Leqselvi"
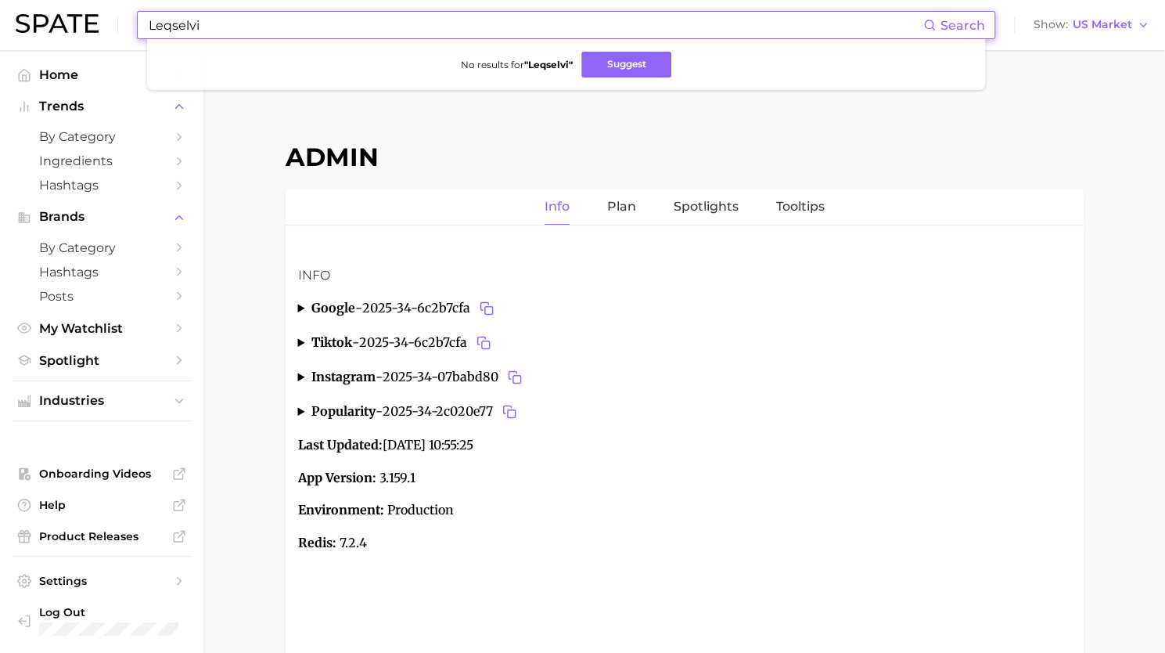
click at [155, 22] on input "Leqselvi" at bounding box center [535, 25] width 776 height 27
type input "leqselvi"
click at [167, 27] on input "leqselvi" at bounding box center [535, 25] width 776 height 27
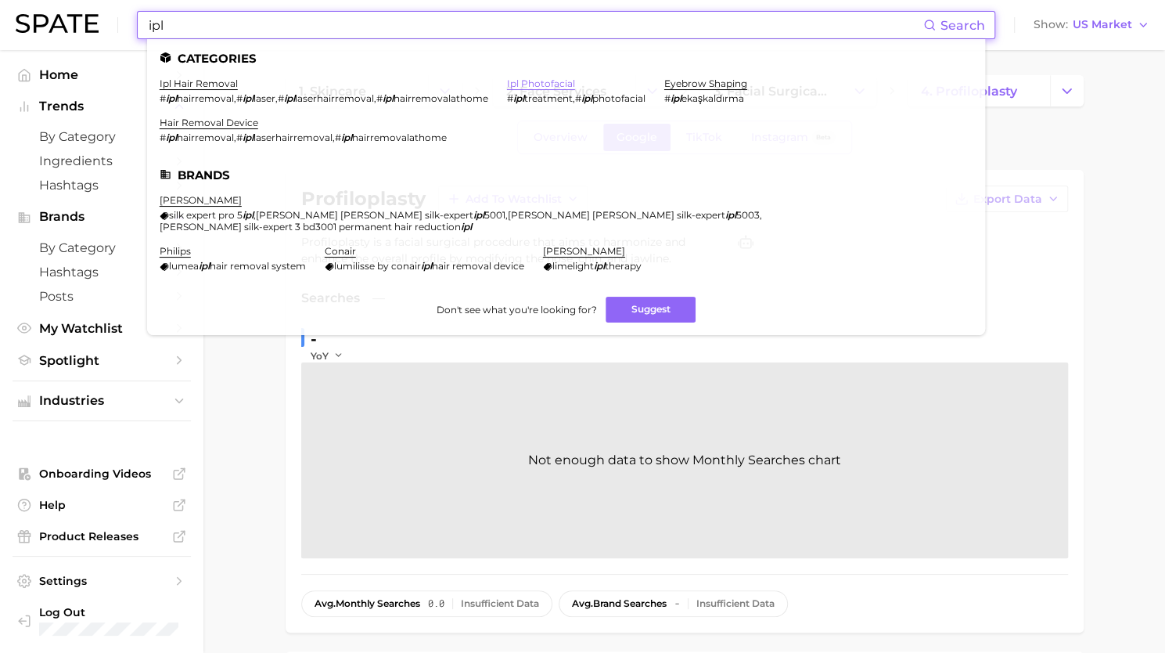
type input "ipl"
click at [549, 81] on link "ipl photofacial" at bounding box center [541, 83] width 68 height 12
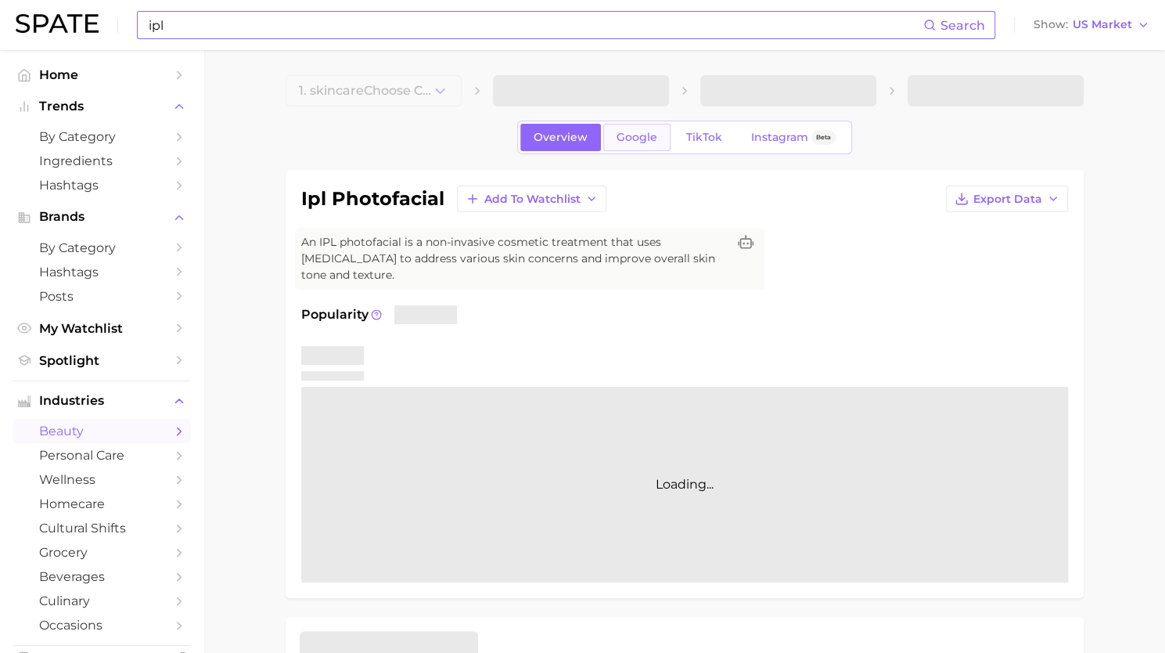
click at [621, 132] on span "Google" at bounding box center [637, 137] width 41 height 13
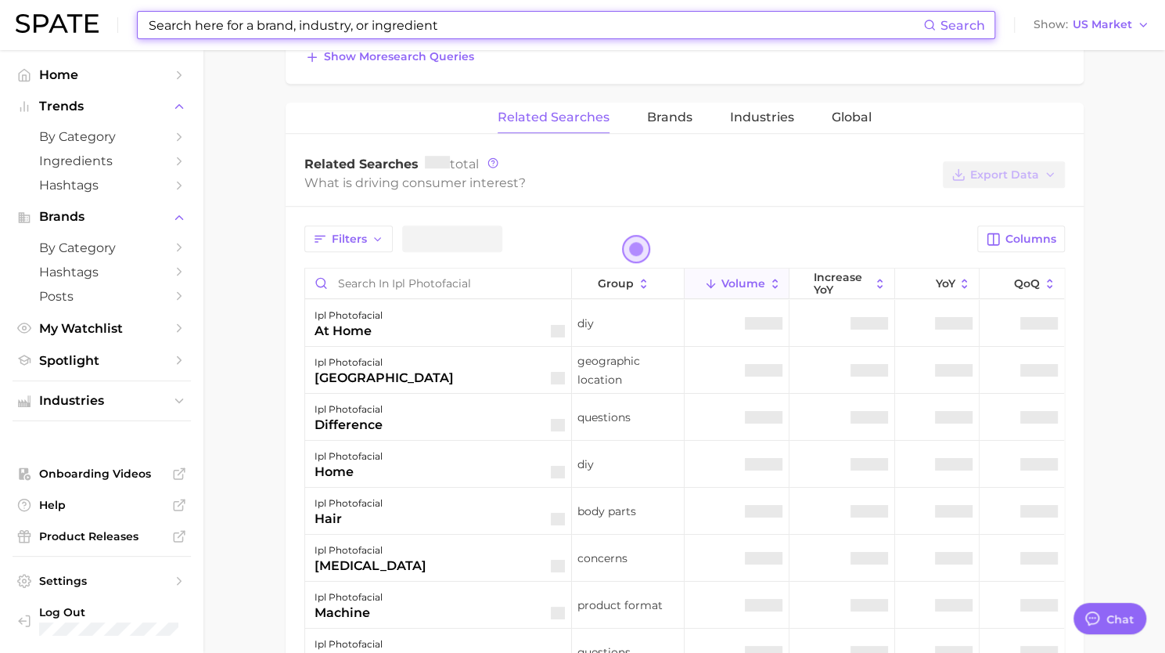
scroll to position [16, 0]
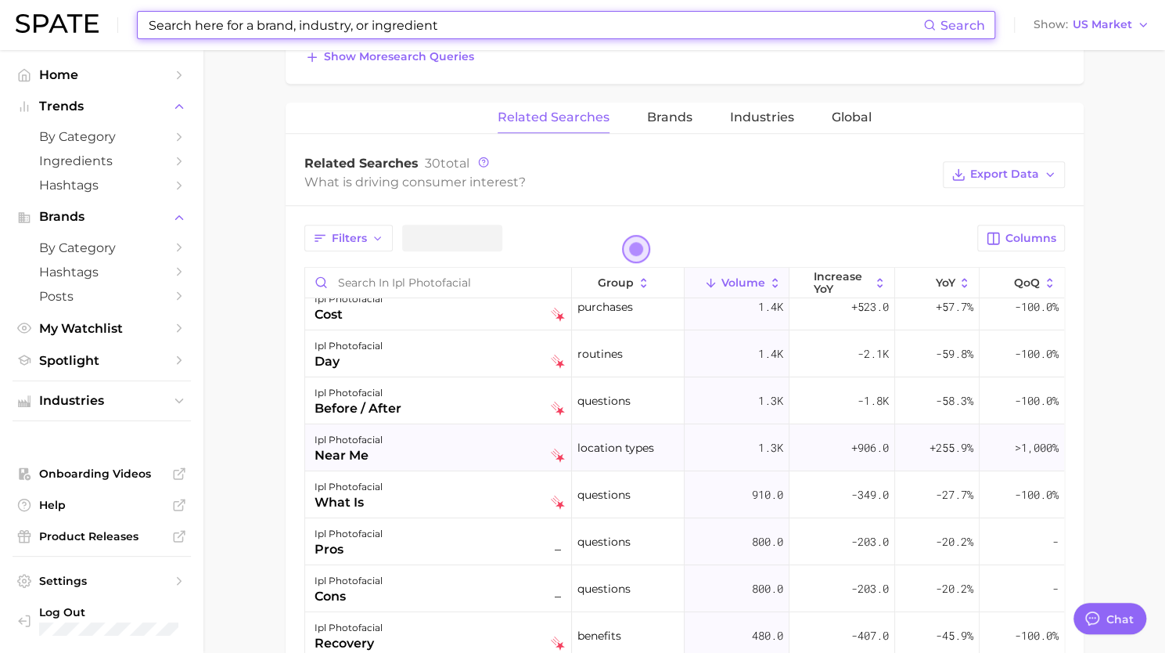
type textarea "x"
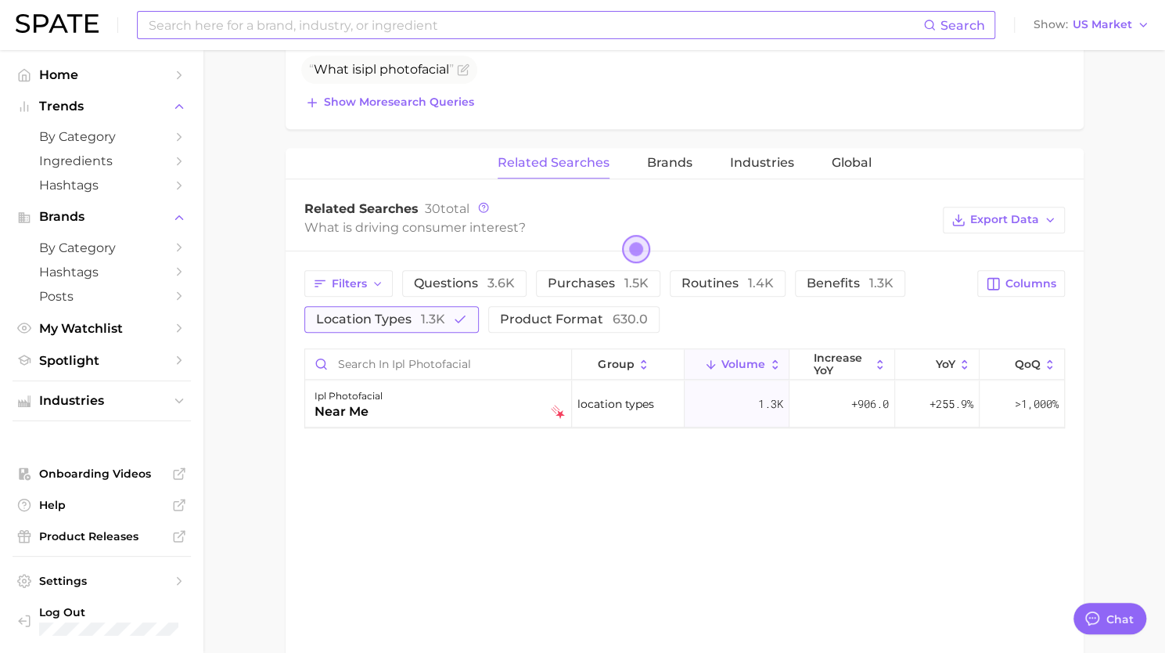
click at [374, 311] on span "location types 1.3k" at bounding box center [380, 318] width 129 height 15
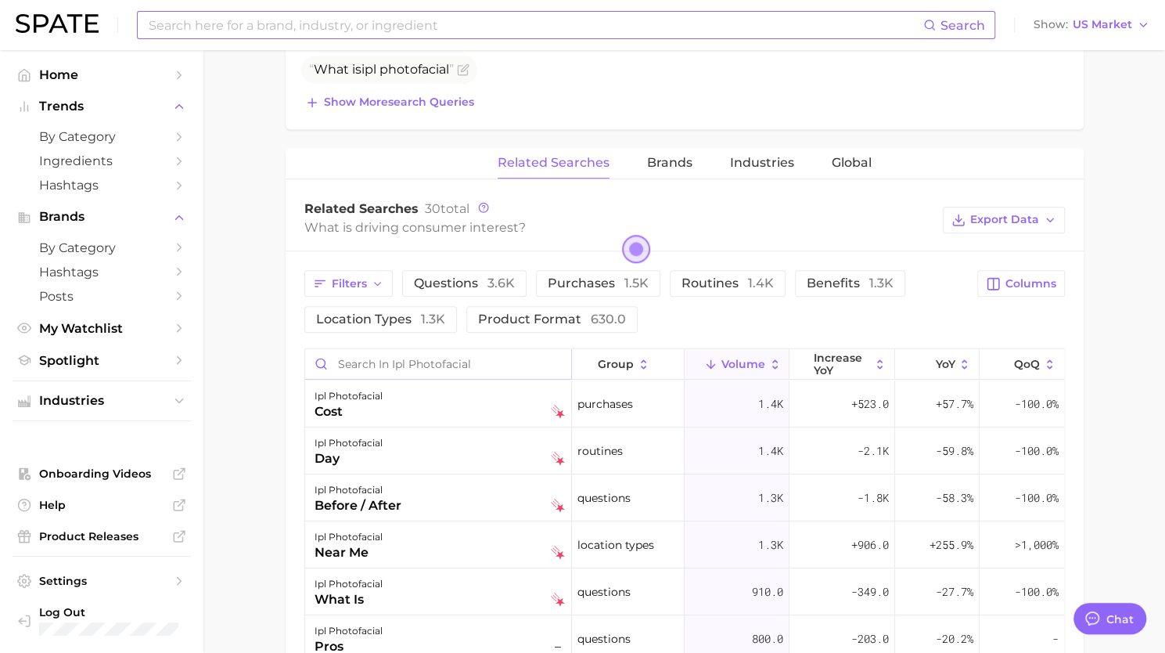
click at [382, 361] on input "Search in ipl photofacial" at bounding box center [438, 364] width 266 height 30
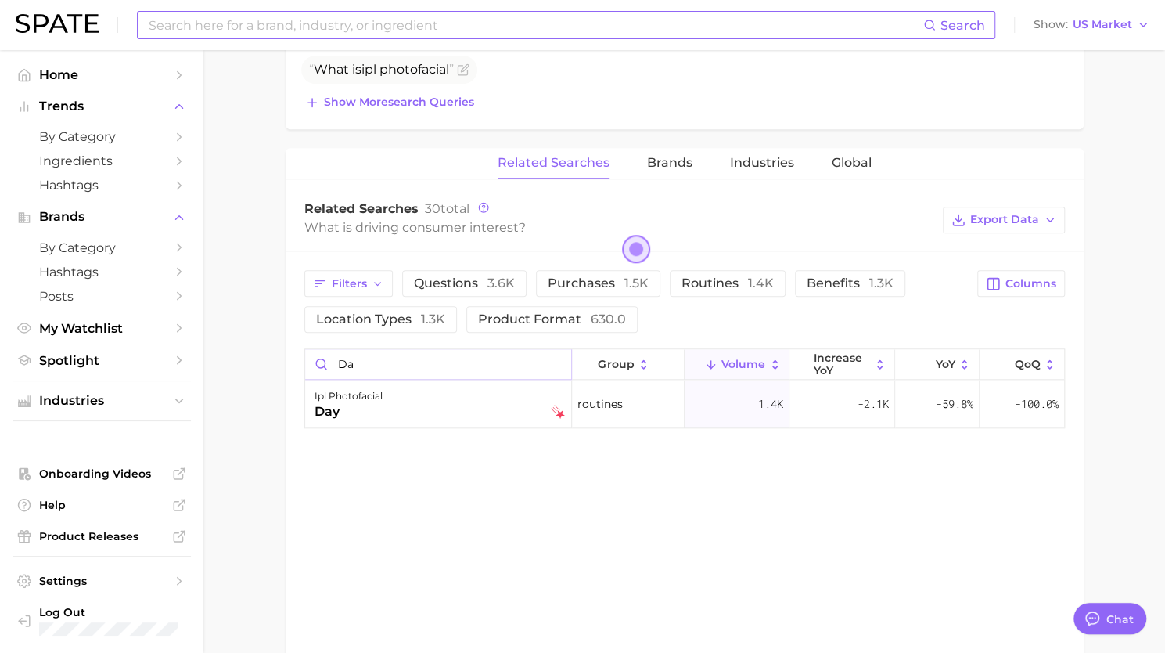
type input "d"
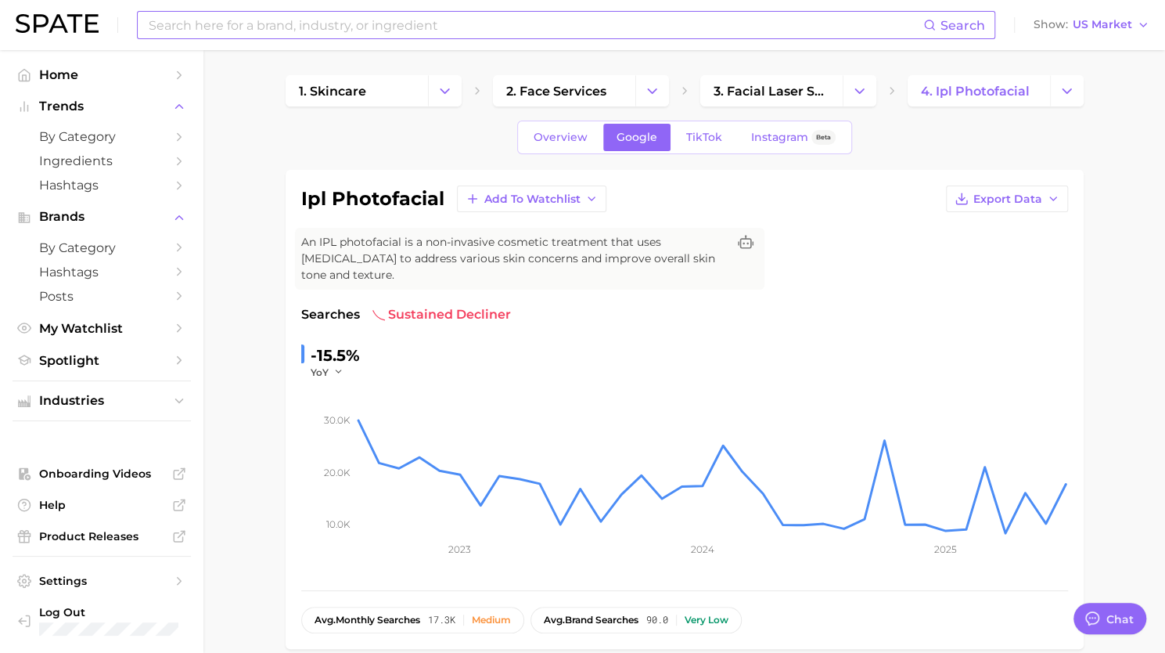
click at [251, 34] on input at bounding box center [535, 25] width 776 height 27
